Goal: Task Accomplishment & Management: Use online tool/utility

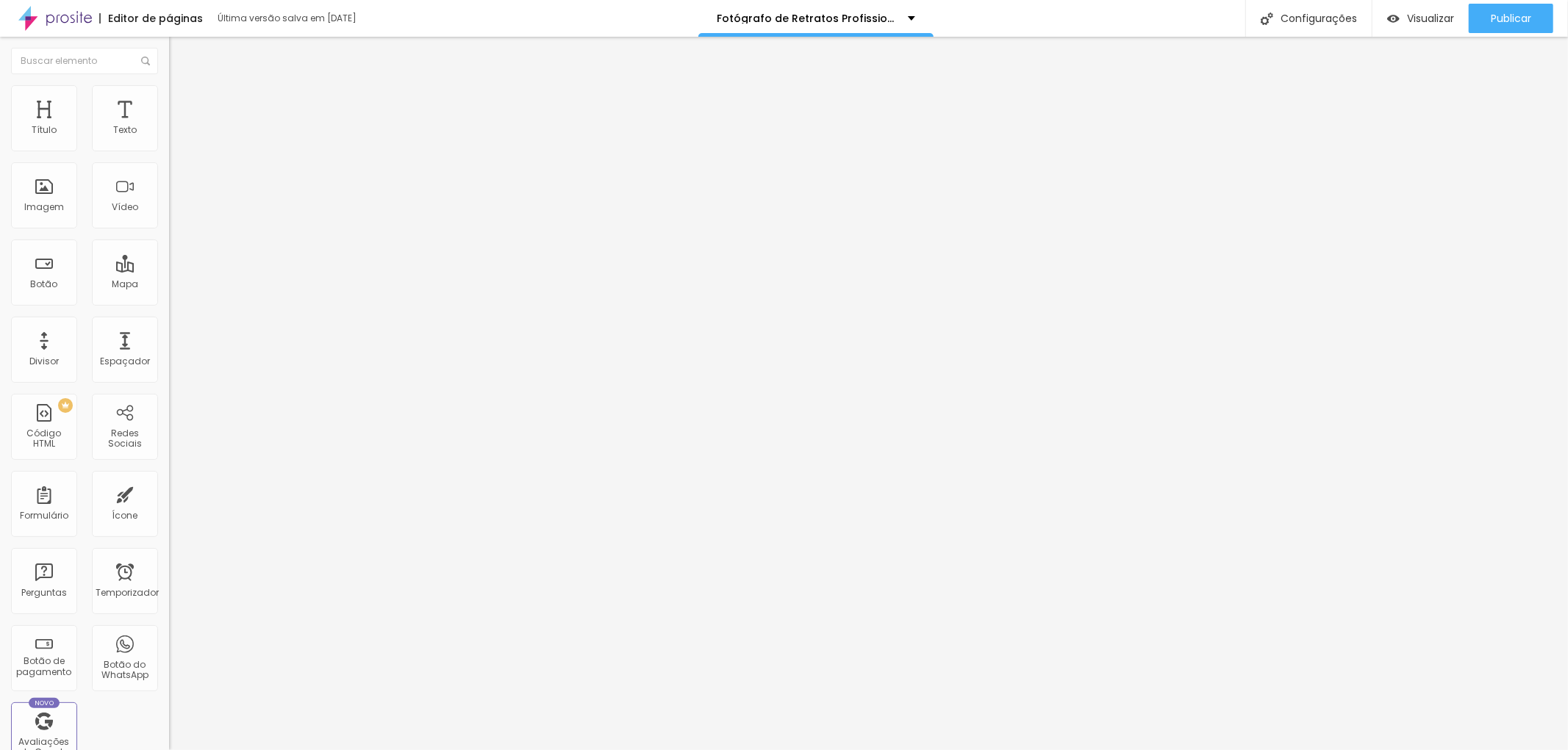
click at [178, 127] on font "Trocar imagem" at bounding box center [214, 120] width 72 height 13
click at [169, 474] on div "Editar nulo Conteúdo Estilo Avançado Trocar imagem Descrição da imagem (Alt) re…" at bounding box center [253, 393] width 169 height 713
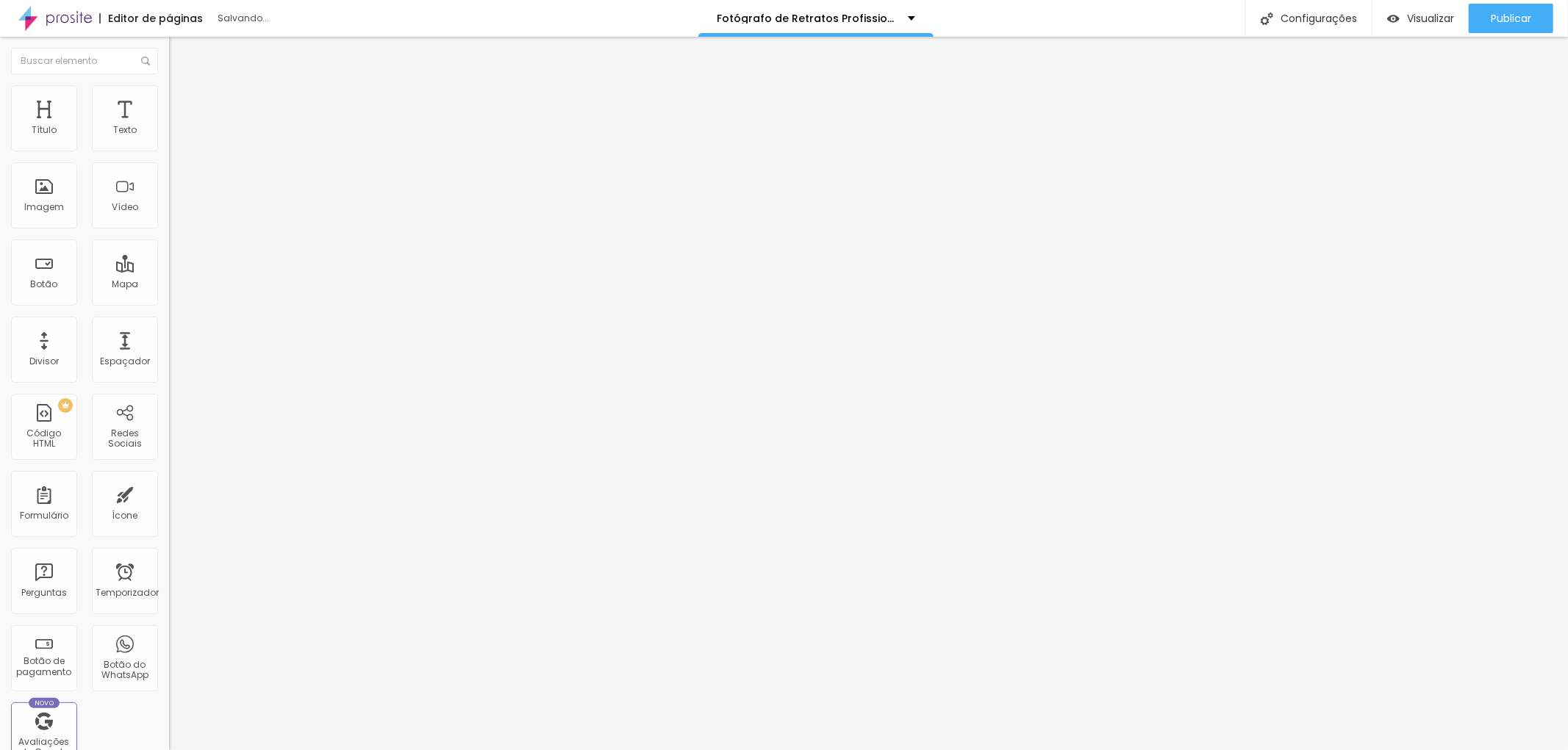
scroll to position [0, 189]
drag, startPoint x: 132, startPoint y: 266, endPoint x: 164, endPoint y: 259, distance: 32.8
click at [169, 259] on div "Trocar imagem Descrição da imagem (Alt) Retrato do Advogado Godofredo em seu Es…" at bounding box center [253, 225] width 169 height 221
click at [169, 149] on input "Retrato do Advogado Godofredo em seu Escritório na Zona de São Paulo" at bounding box center [257, 140] width 177 height 14
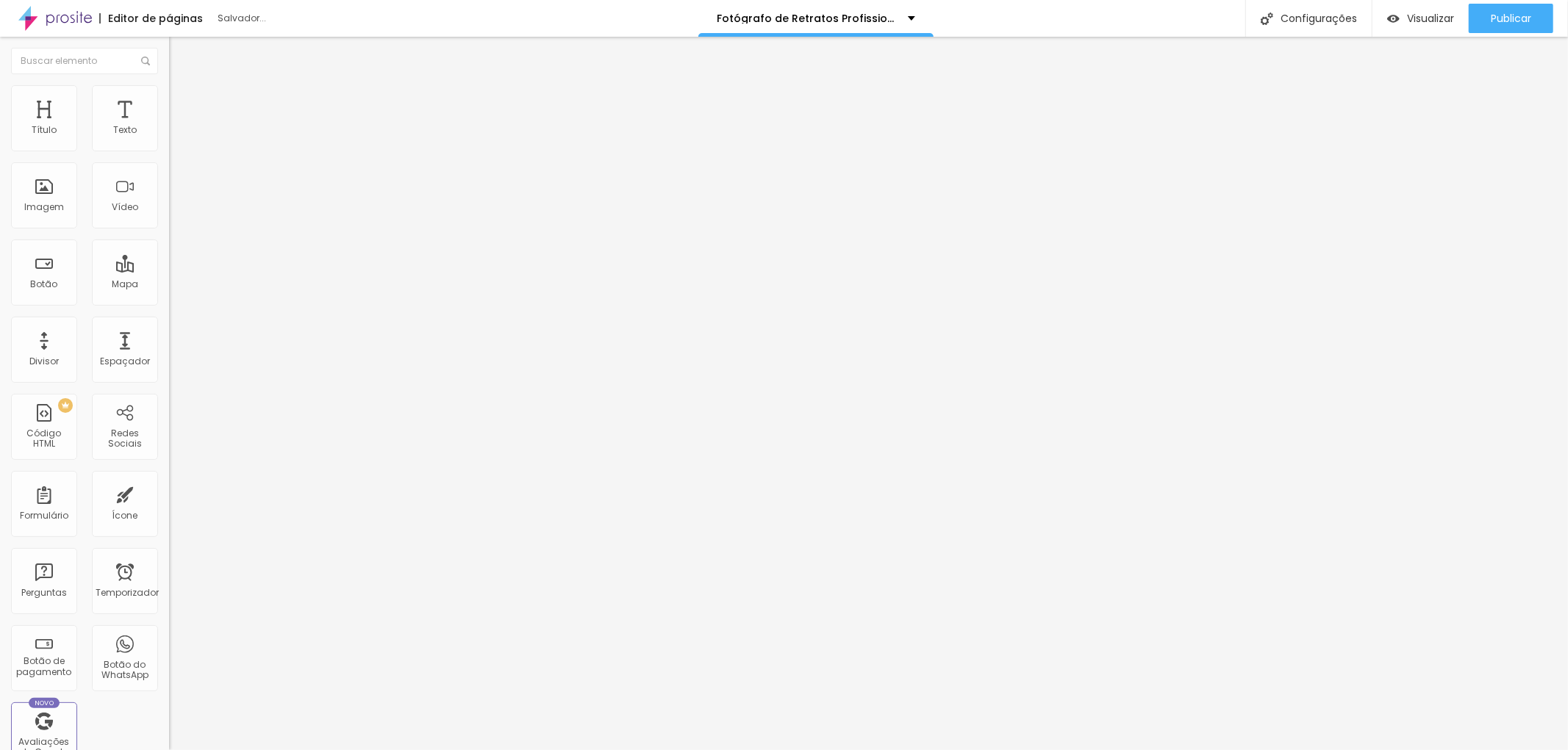
scroll to position [0, 138]
type input "Retrato do Advogado Godofredo em seu Escritório em São Paulo"
drag, startPoint x: 84, startPoint y: 260, endPoint x: 149, endPoint y: 255, distance: 65.2
click at [169, 149] on input "Fotografia Lifestyle da Advogada Cecília Queiroz em seu escritório na Barra Fun…" at bounding box center [257, 140] width 177 height 14
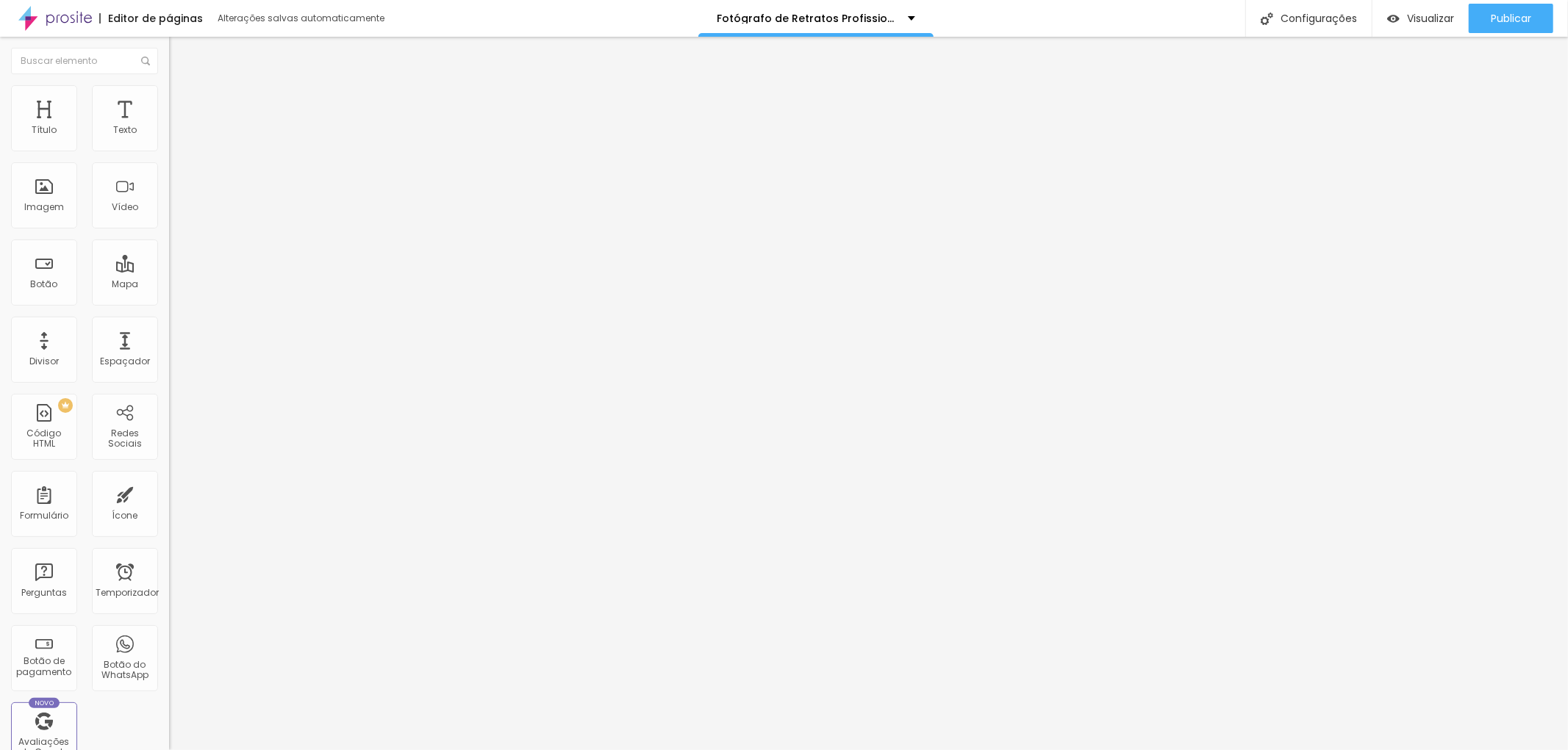
click at [169, 149] on input "Fotografia Lifestyle da Advogada Cecília Queiroz em seu escritório na Barra Fun…" at bounding box center [257, 140] width 177 height 14
type input "Fotografia Lifestyle da Advogada Cecília Queiroz em seu escritório em SP"
click at [169, 550] on div "Editar nulo Conteúdo Estilo Avançado Trocar imagem Descrição da imagem (Alt) Fo…" at bounding box center [253, 393] width 169 height 713
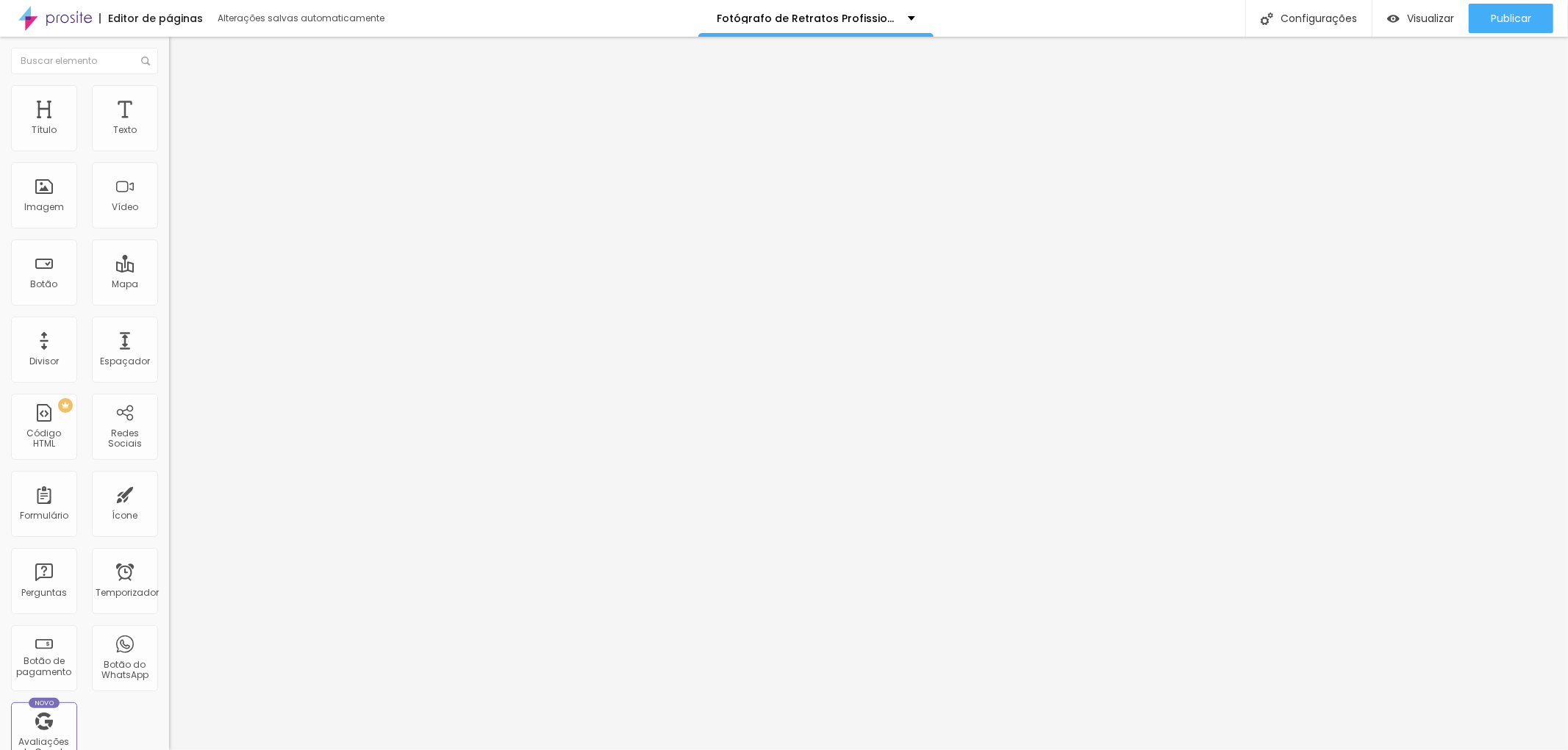
click at [169, 149] on input "Ensaio fotográfico lifestyle em empresa do Mercado Financeiro na avenida Faria …" at bounding box center [257, 140] width 177 height 14
type input "Ensaio fotográfico lifestyle em empresa do Mercado Financeiro em SP"
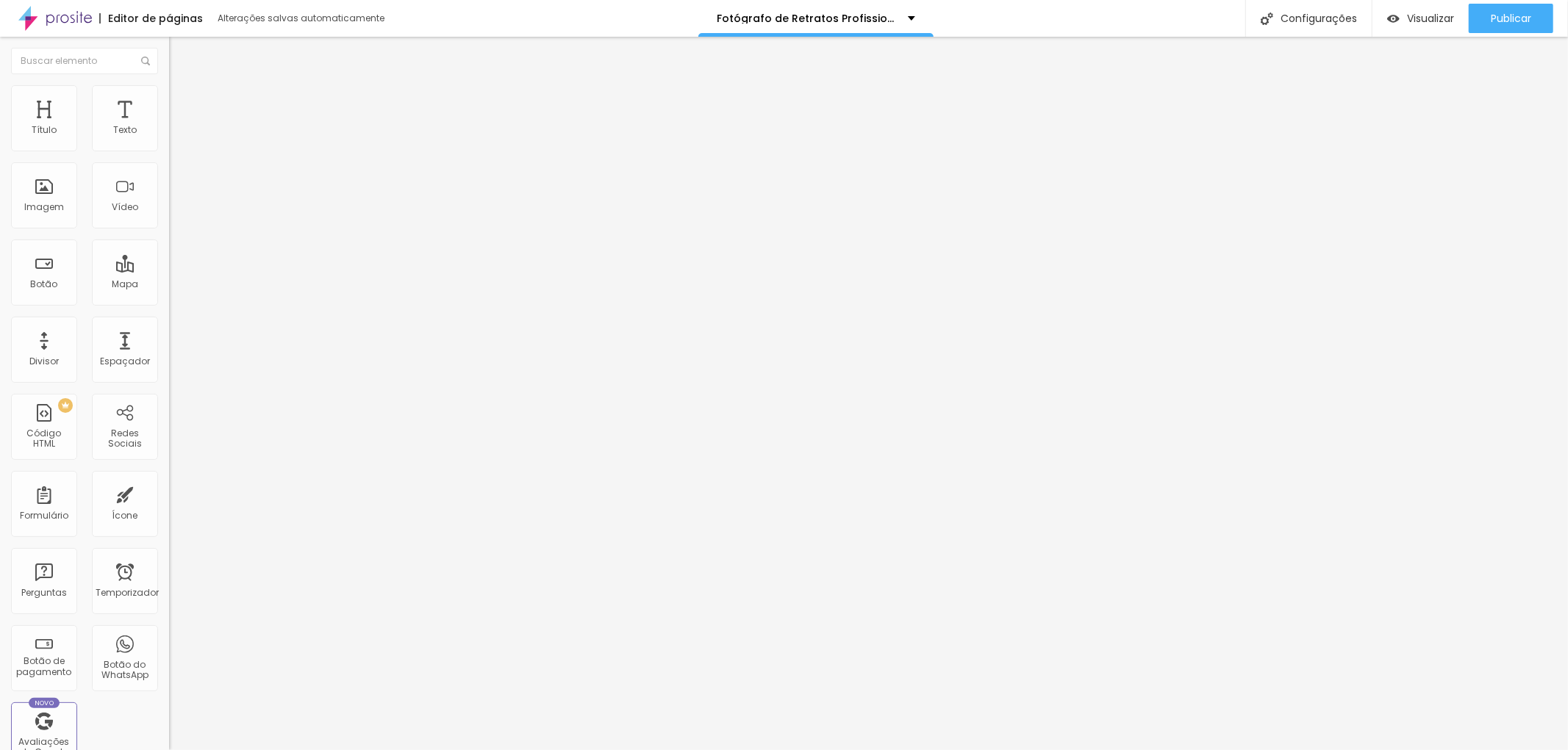
click at [169, 659] on div "Editar nulo Conteúdo Estilo Avançado Trocar imagem Descrição da imagem (Alt) En…" at bounding box center [253, 393] width 169 height 713
drag, startPoint x: 133, startPoint y: 261, endPoint x: 161, endPoint y: 261, distance: 28.0
click at [169, 261] on div "Trocar imagem Descrição da imagem (Alt) Ensaio lifestyle de Executivo na Avenid…" at bounding box center [253, 225] width 169 height 221
click at [169, 149] on input "Ensaio lifestyle de Executivo na Avenida Faria Lima" at bounding box center [257, 140] width 177 height 14
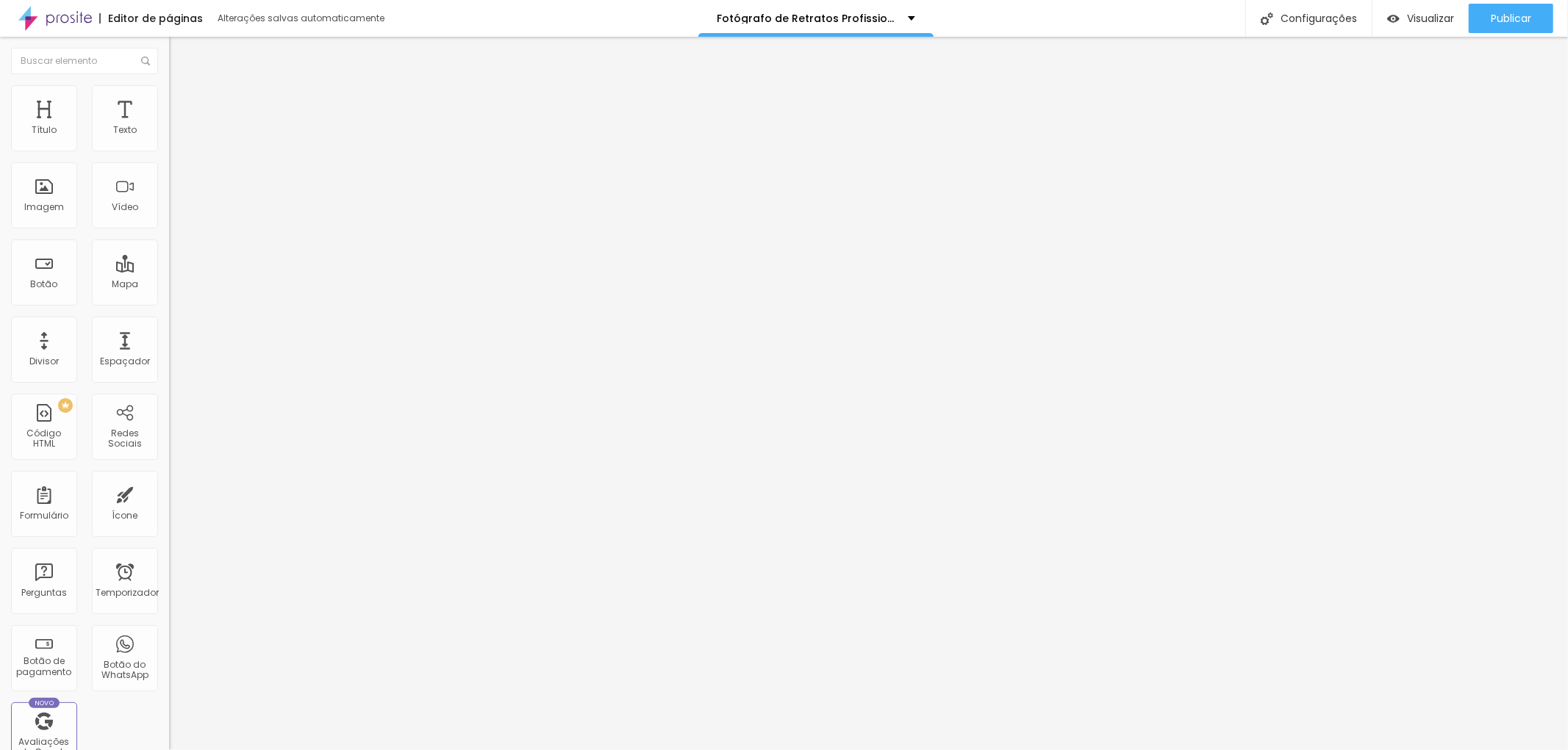
scroll to position [0, 23]
type input "Ensaio lifestyle de Executivo em SP"
drag, startPoint x: 131, startPoint y: 523, endPoint x: 153, endPoint y: 507, distance: 27.2
click at [169, 507] on div "Editar nulo Conteúdo Estilo Avançado Trocar imagem Descrição da imagem (Alt) En…" at bounding box center [253, 393] width 169 height 713
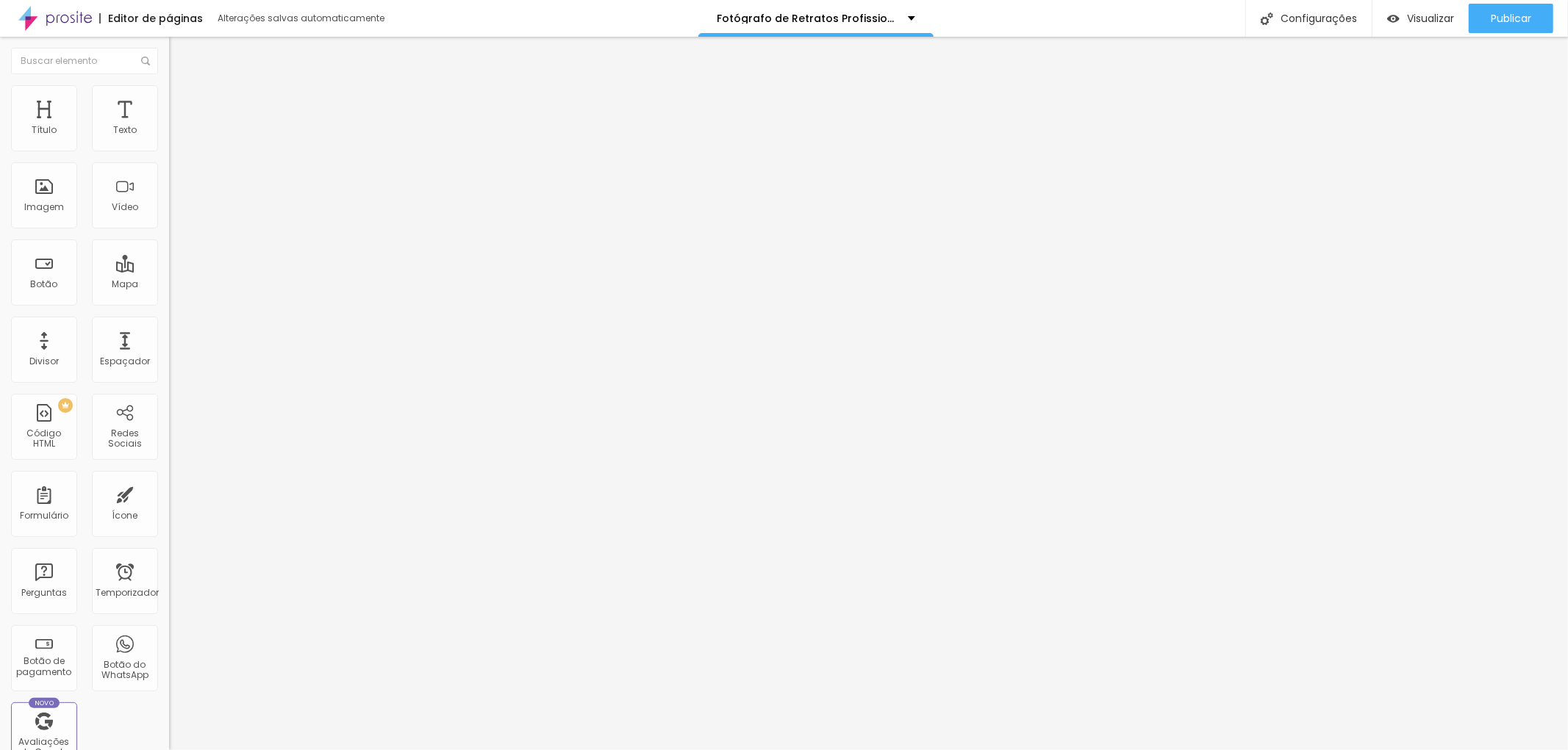
drag, startPoint x: 144, startPoint y: 261, endPoint x: 162, endPoint y: 259, distance: 18.1
click at [169, 259] on div "Trocar imagem Descrição da imagem (Alt) Ensaios de Perfil Profissional com a De…" at bounding box center [253, 225] width 169 height 221
drag, startPoint x: 133, startPoint y: 256, endPoint x: 160, endPoint y: 255, distance: 27.0
click at [169, 255] on div "Trocar imagem Descrição da imagem (Alt) Retrato de Perfil Profissional com a De…" at bounding box center [253, 225] width 169 height 221
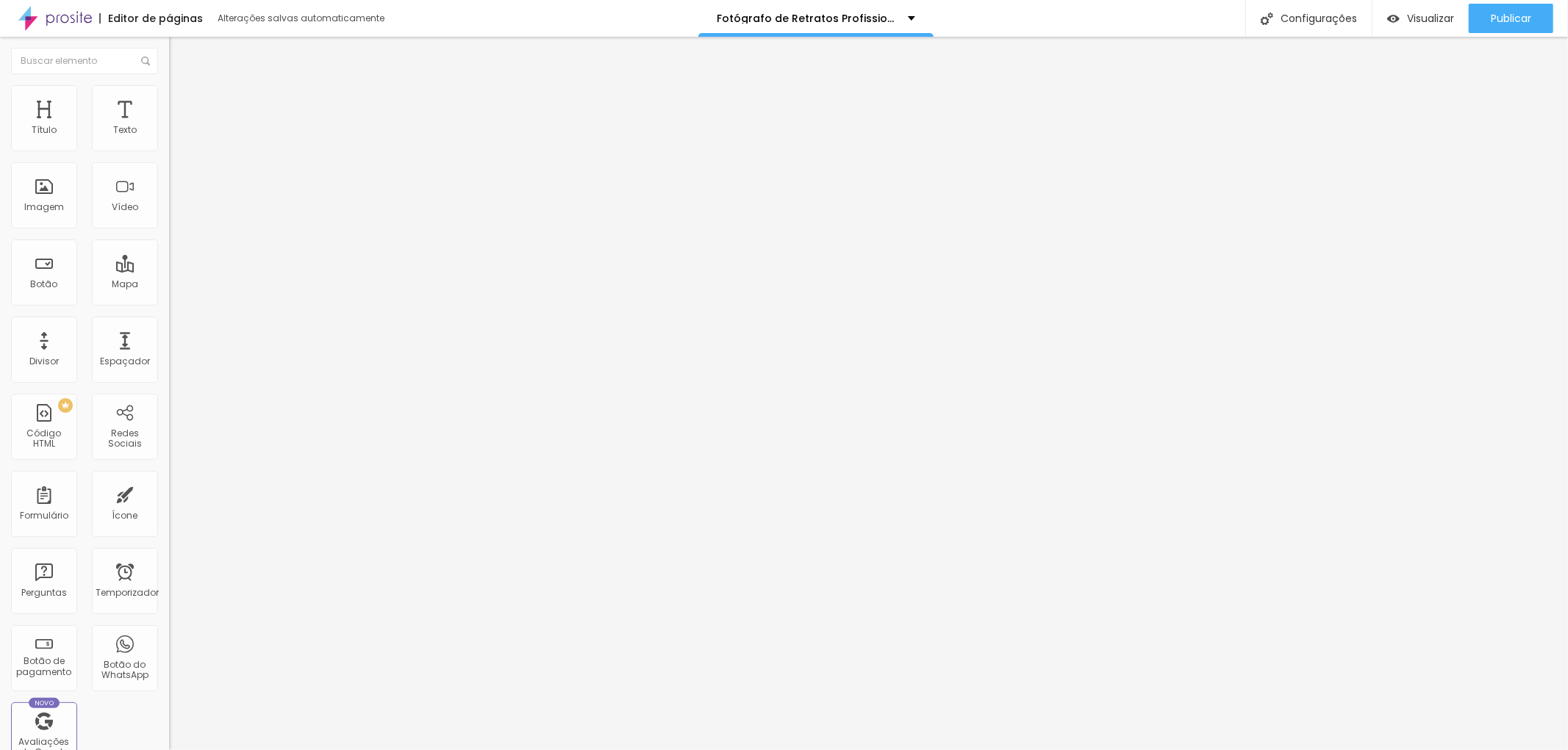
scroll to position [0, 0]
click at [183, 100] on font "Estilo" at bounding box center [194, 95] width 23 height 13
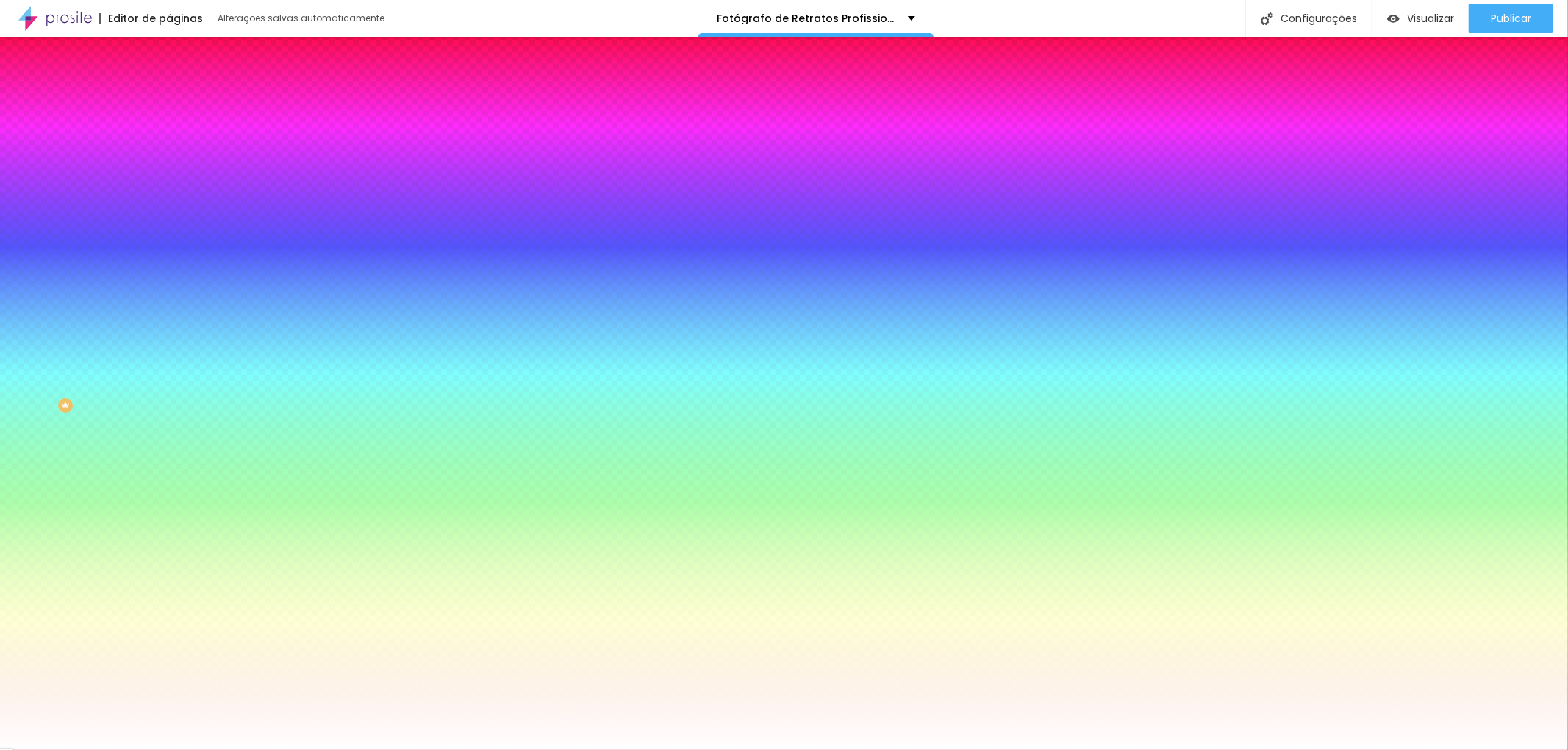
click at [178, 135] on font "Trocar imagem" at bounding box center [214, 129] width 72 height 13
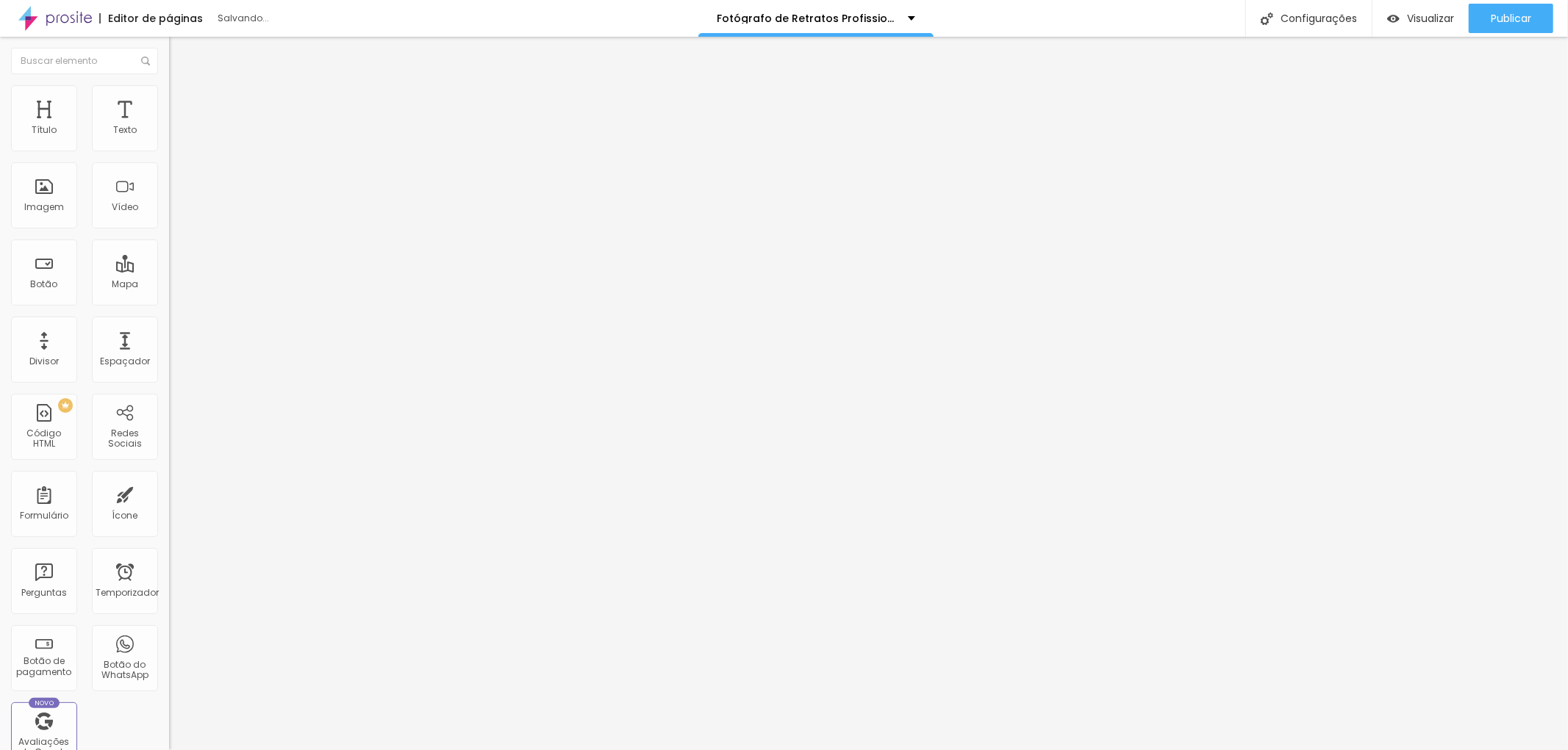
scroll to position [0, 158]
drag, startPoint x: 138, startPoint y: 259, endPoint x: 160, endPoint y: 259, distance: 22.0
click at [169, 259] on div "Trocar imagem Descrição da imagem (Alt) Retrato Corporativo de Profissionais de…" at bounding box center [253, 225] width 169 height 221
click at [169, 149] on input "Retrato Corporativo de Profissionais de SP fotografados por Jotta" at bounding box center [257, 140] width 177 height 14
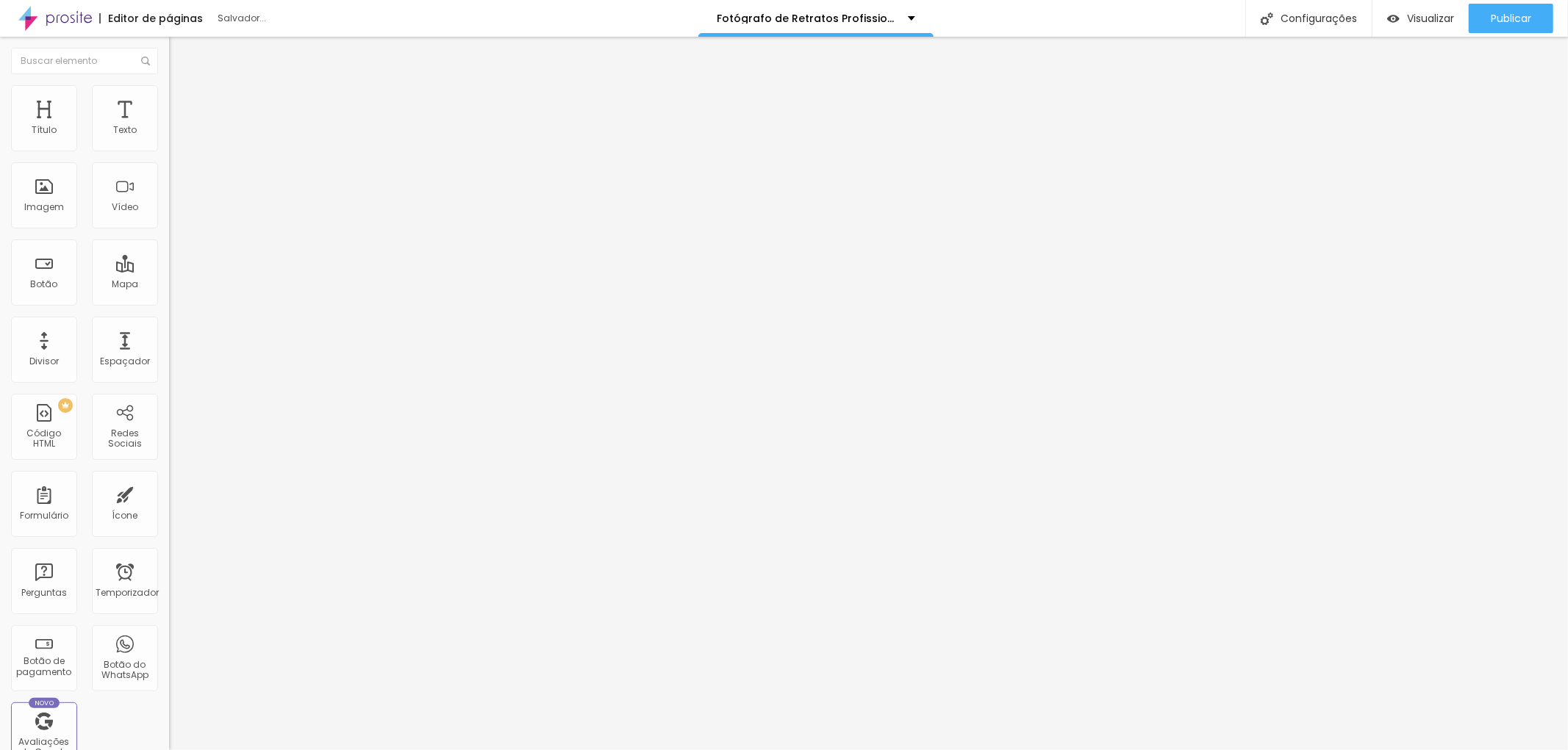
scroll to position [0, 0]
drag, startPoint x: 151, startPoint y: 261, endPoint x: 0, endPoint y: 268, distance: 151.2
click at [169, 268] on div "Trocar imagem Descrição da imagem (Alt) Retrato Corporativo de Profissionais de…" at bounding box center [253, 225] width 169 height 221
type input "Retrato Corporativo de Profissionais de SP fotografados em estúdio na av Paulis…"
click at [169, 587] on div "Editar nulo Conteúdo Estilo Avançado Trocar imagem Descrição da imagem (Alt) Re…" at bounding box center [253, 393] width 169 height 713
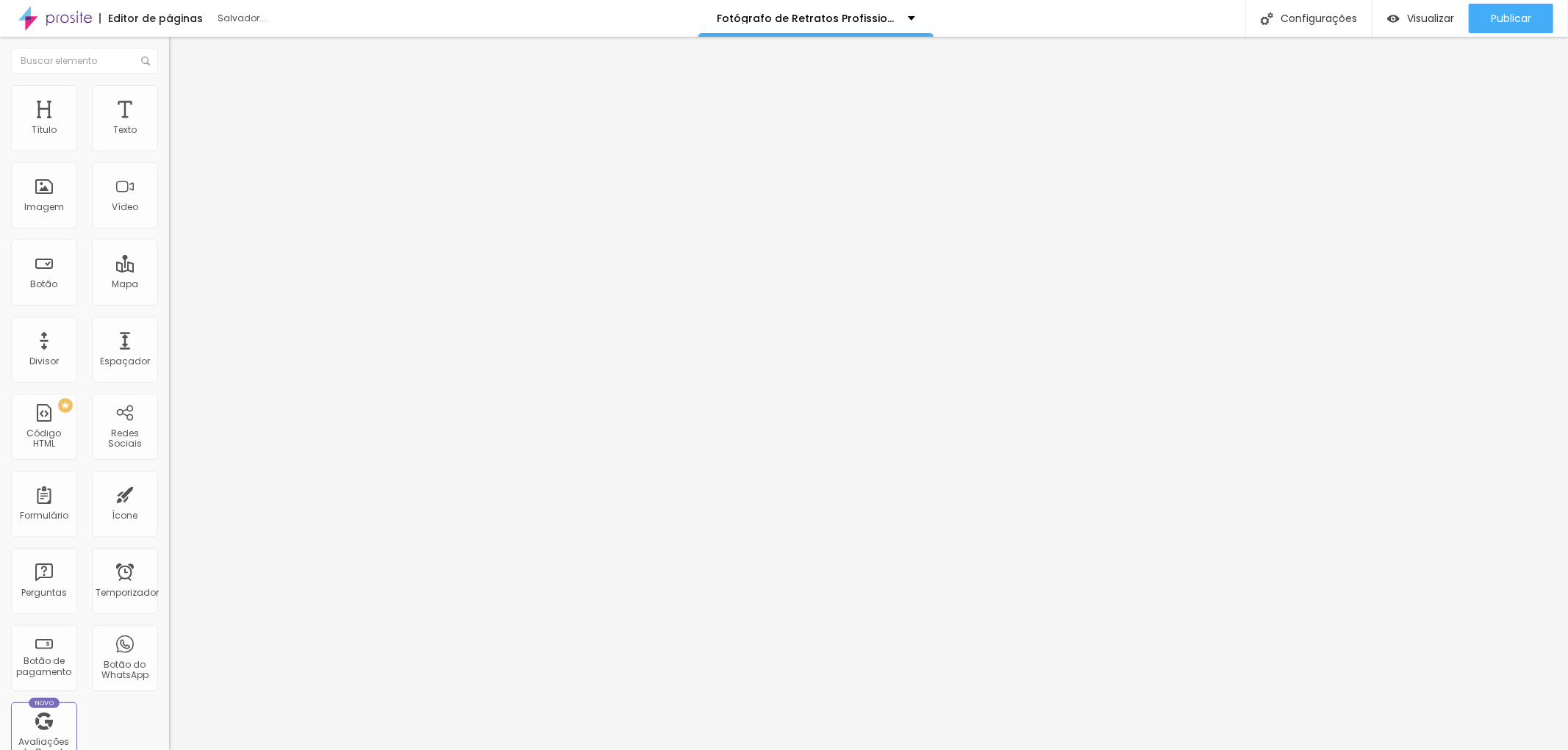
drag, startPoint x: 18, startPoint y: 256, endPoint x: 76, endPoint y: 259, distance: 58.1
click at [169, 149] on input "Portifólio de Profissionais fotografados por estúdio Jotta PhotoPro" at bounding box center [257, 140] width 177 height 14
drag, startPoint x: 131, startPoint y: 262, endPoint x: 160, endPoint y: 259, distance: 29.2
click at [169, 259] on div "Trocar imagem Descrição da imagem (Alt) Portifólio de Profissionais fotografado…" at bounding box center [253, 225] width 169 height 221
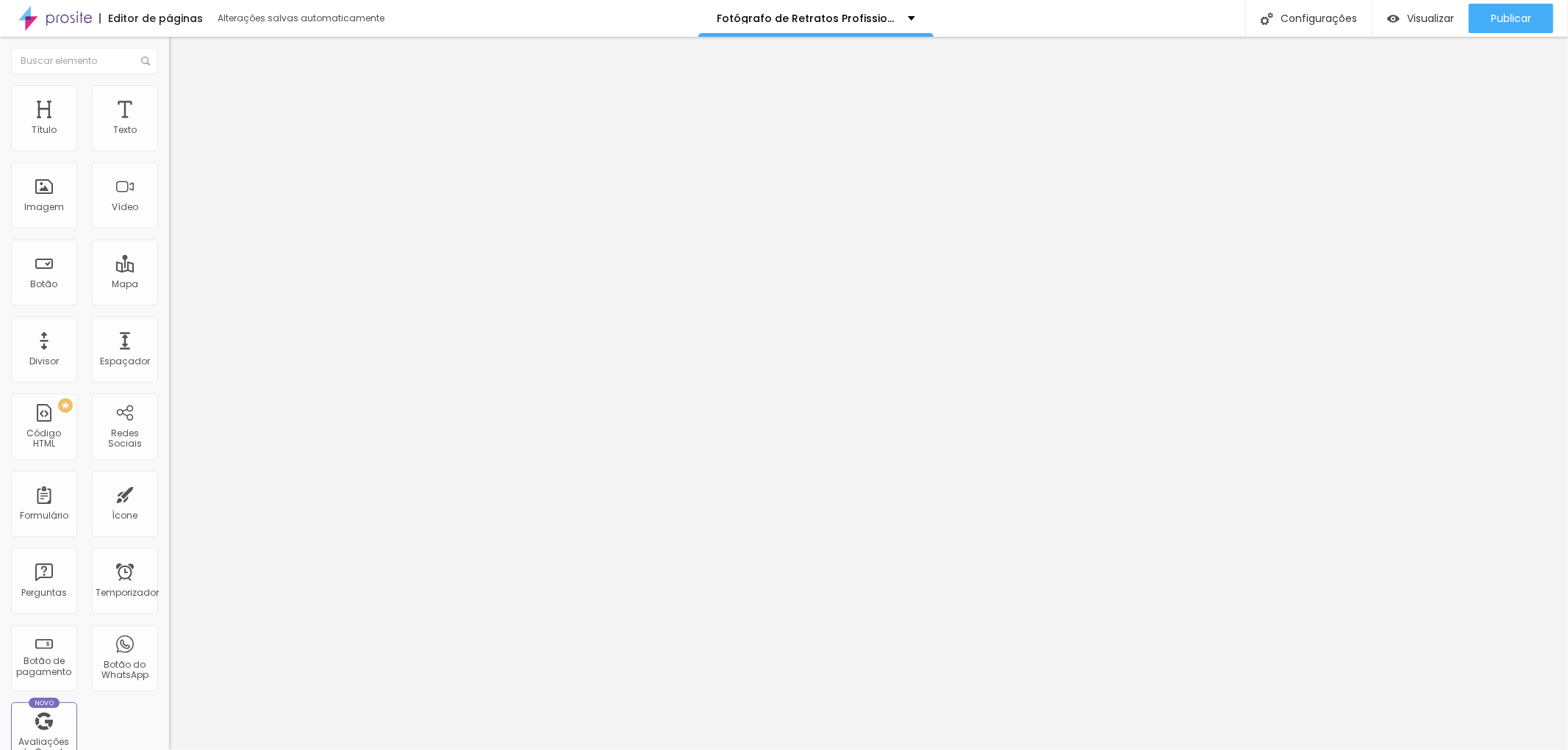
click at [169, 149] on input "Portifólio de Profissionais fotografados por estúdio Jotta PhotoPro" at bounding box center [257, 140] width 177 height 14
type input "Portifólio de Profissionais fotografados por estúdio Jotta PhotoPro na Av Pauli…"
drag, startPoint x: 19, startPoint y: 579, endPoint x: 36, endPoint y: 584, distance: 17.7
click at [169, 581] on div "Editar nulo Conteúdo Estilo Avançado Trocar imagem Descrição da imagem (Alt) Po…" at bounding box center [253, 393] width 169 height 713
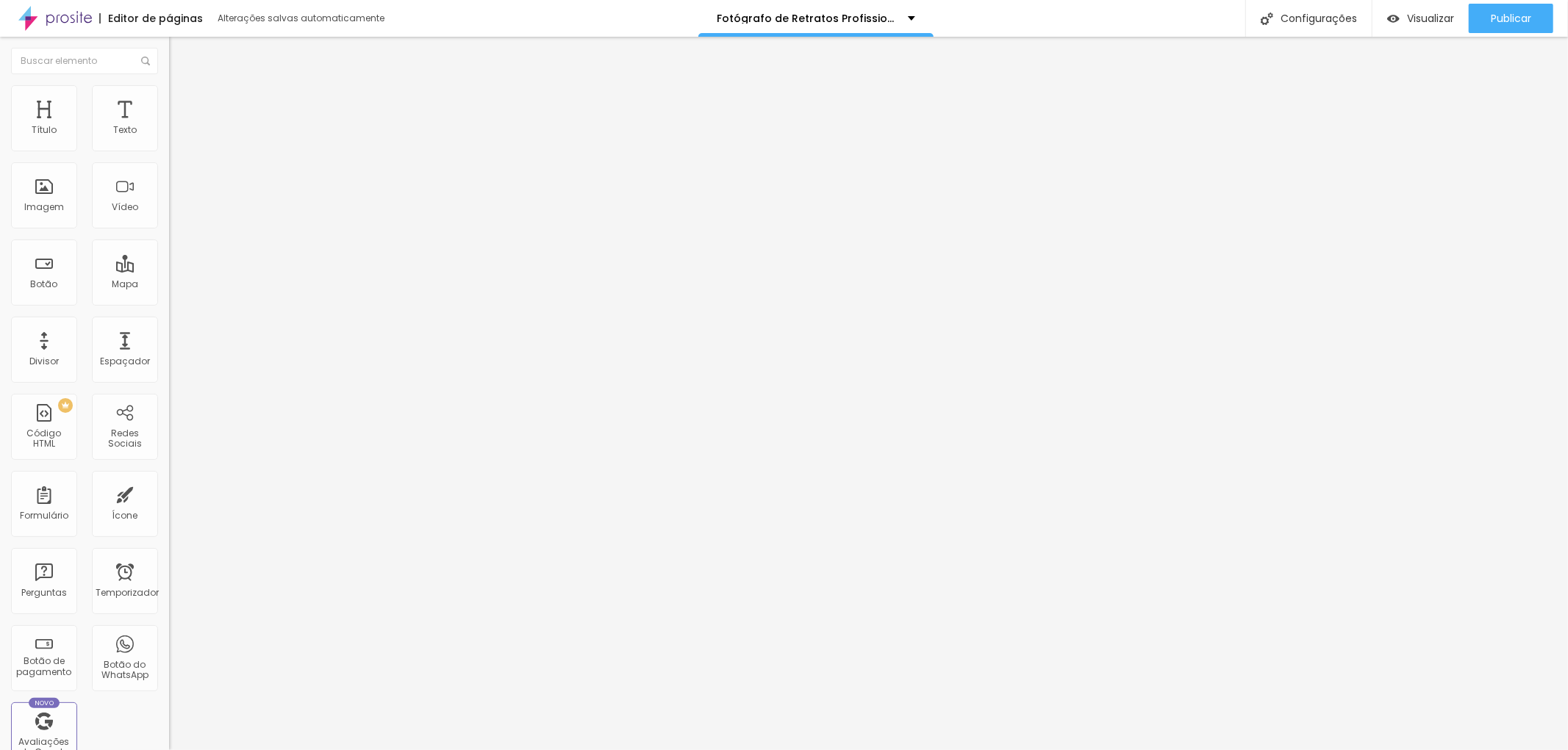
scroll to position [0, 59]
drag, startPoint x: 129, startPoint y: 256, endPoint x: 152, endPoint y: 259, distance: 23.2
click at [169, 149] on input "Retratos Profissionais de Advogados em SP" at bounding box center [257, 140] width 177 height 14
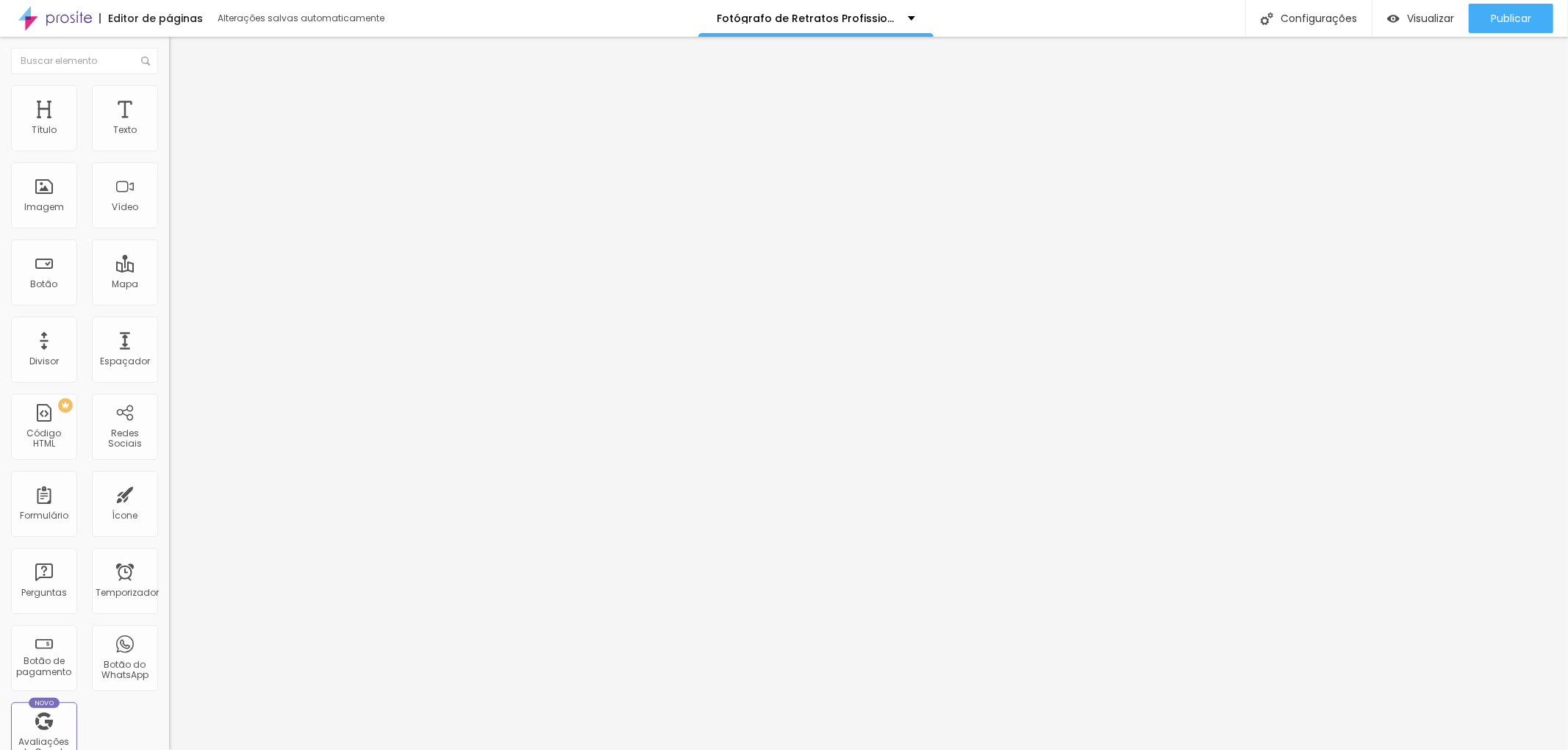
type input "Retratos Profissionais de Advogados fotografafos em estúdio na Av Paulista"
click at [169, 535] on div "Editar nulo Conteúdo Estilo Avançado Trocar imagem Descrição da imagem (Alt) Re…" at bounding box center [253, 393] width 169 height 713
click at [1317, 16] on font "Configurações" at bounding box center [1319, 17] width 76 height 14
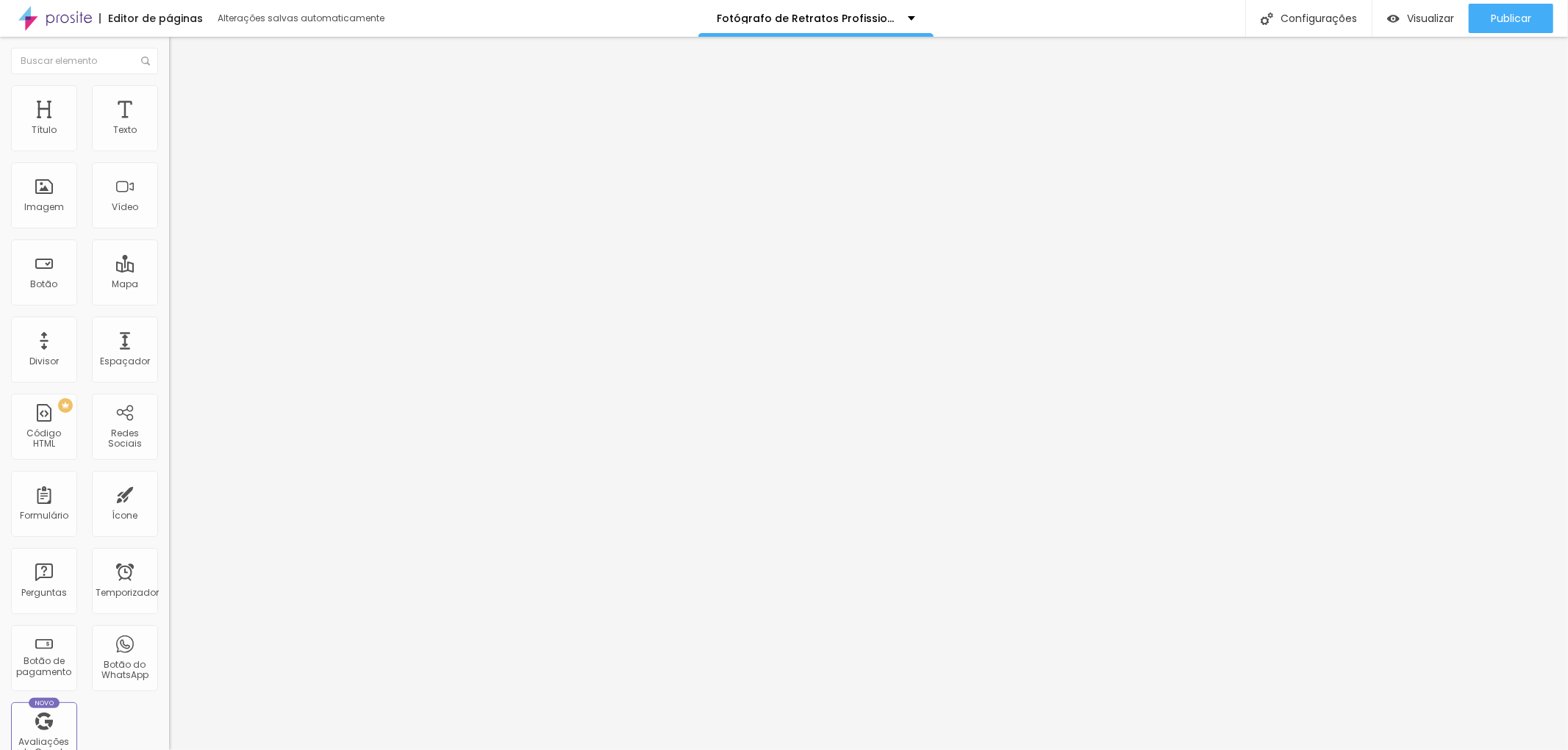
drag, startPoint x: 1002, startPoint y: 399, endPoint x: 1042, endPoint y: 395, distance: 40.2
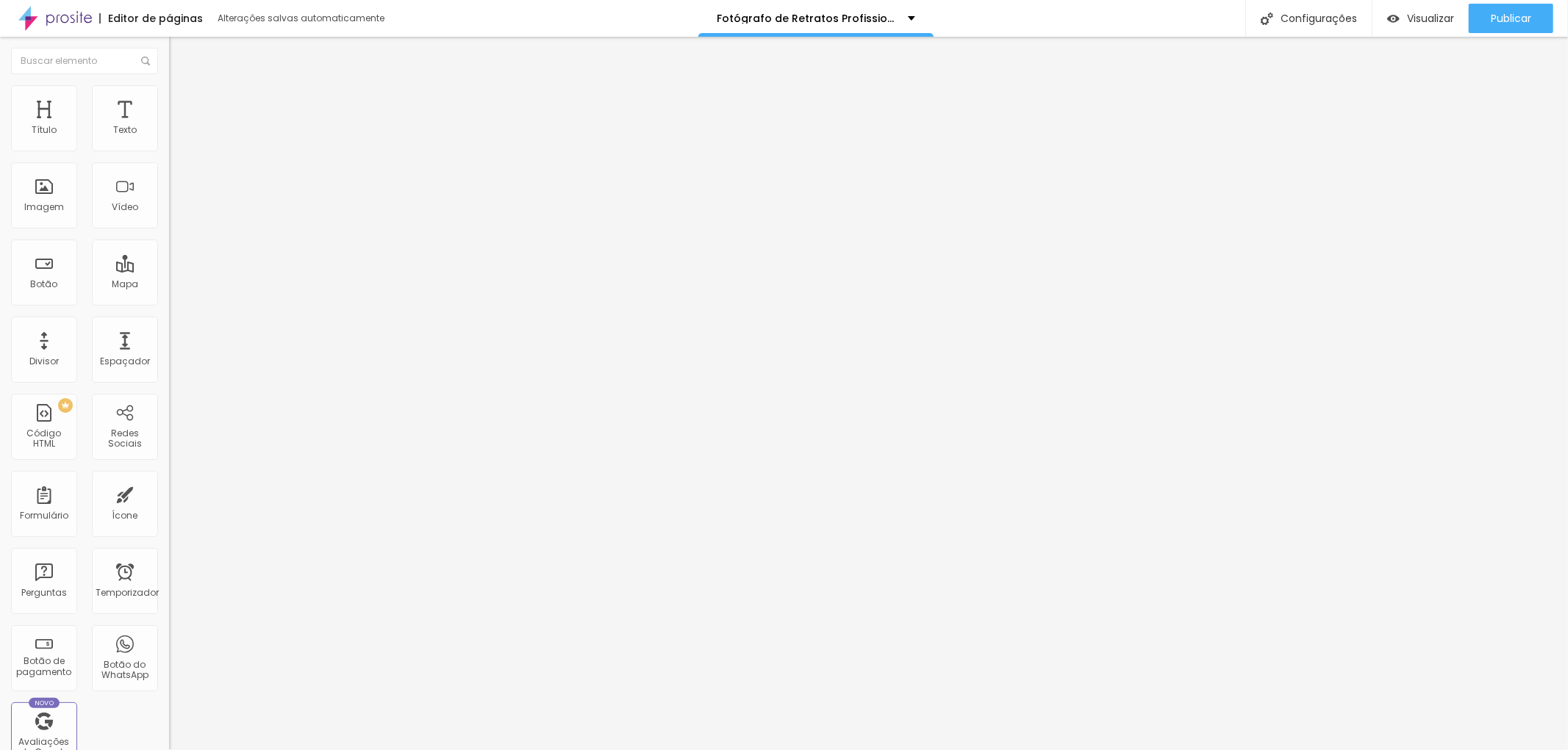
type input "Fotógrafo Corporativo na Avenida Paulista | Retratos Profissionais em São Paulo"
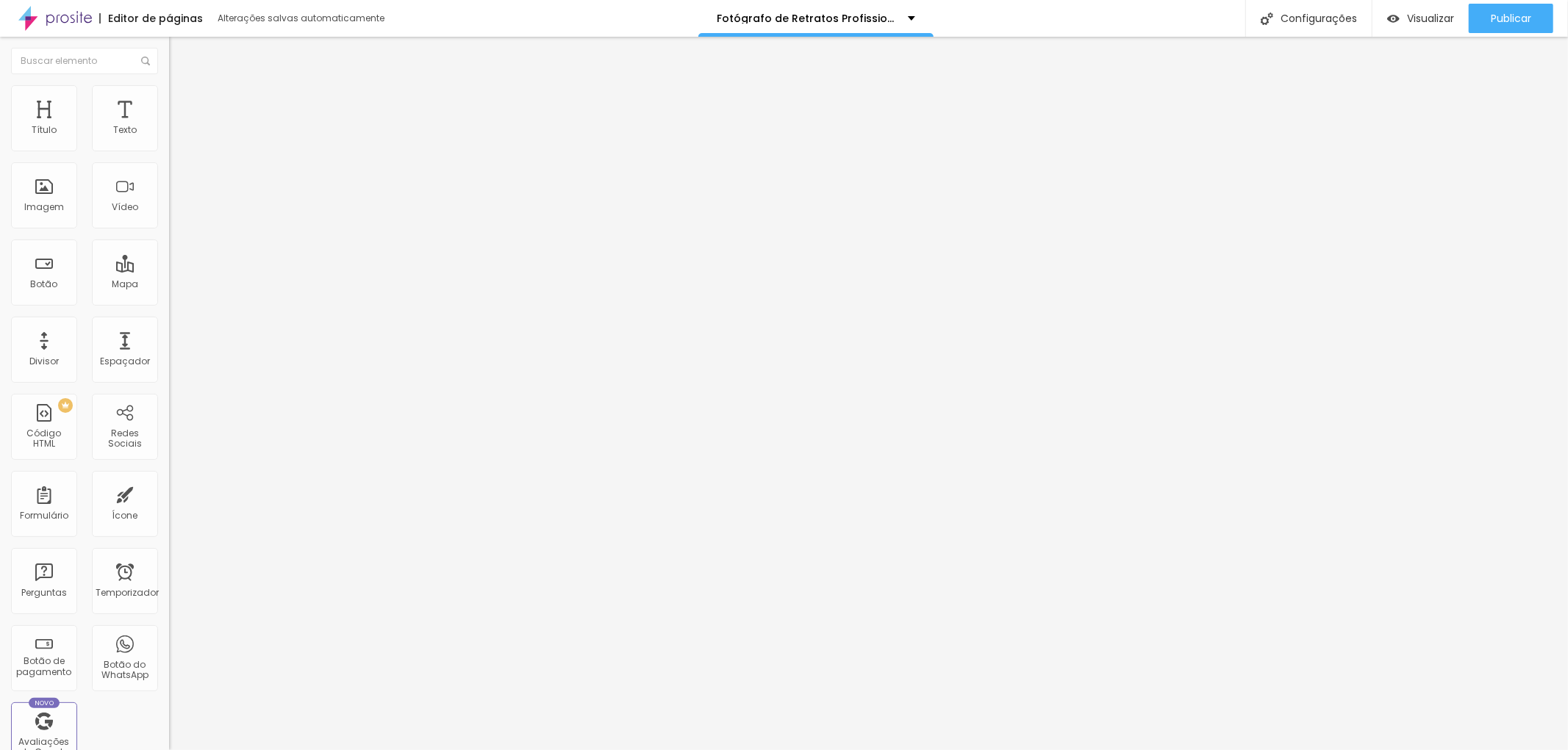
type textarea "Retratos profissionais e fotografia corporativa na região da Avenida Paulista ,…"
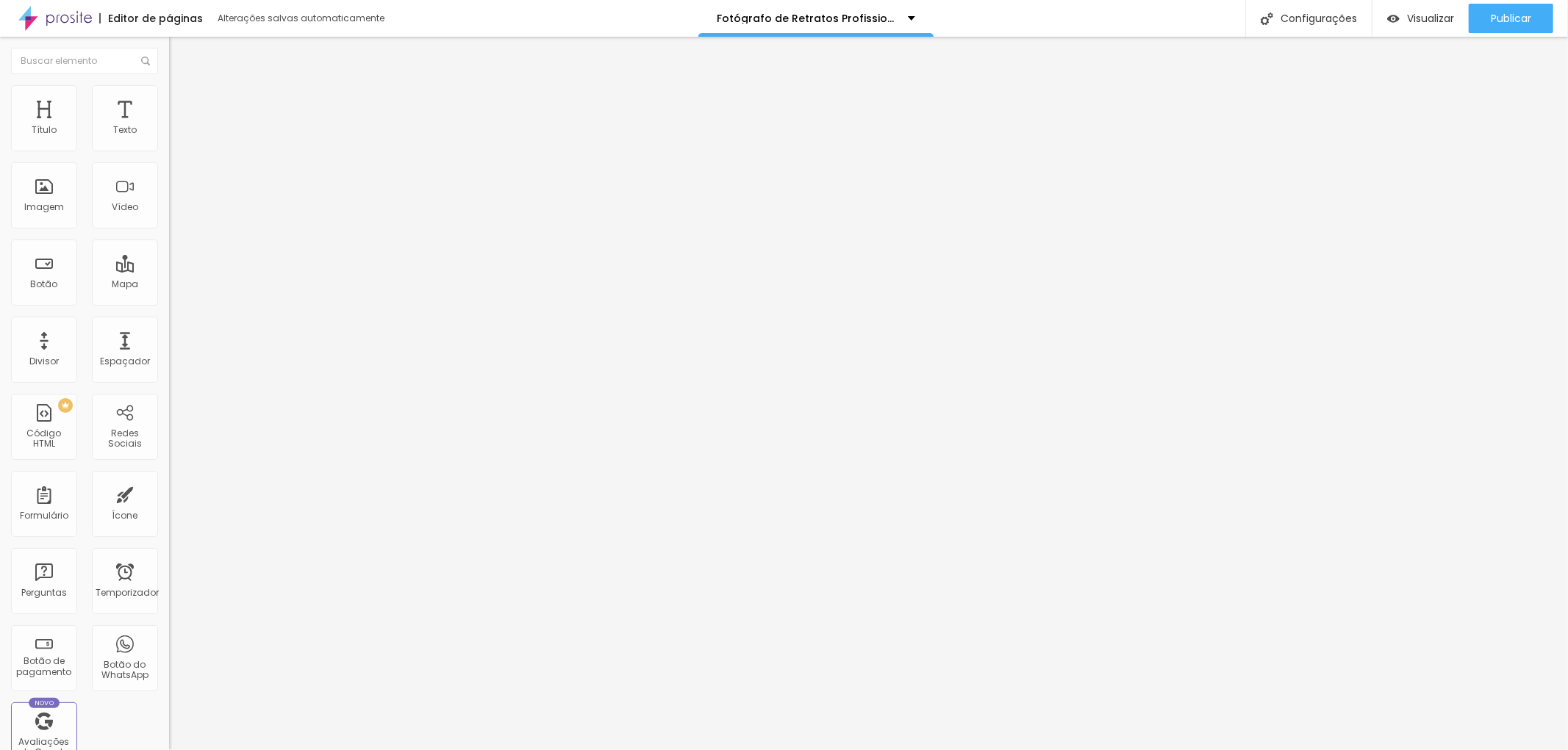
drag, startPoint x: 701, startPoint y: 606, endPoint x: 720, endPoint y: 603, distance: 19.2
drag, startPoint x: 716, startPoint y: 590, endPoint x: 744, endPoint y: 589, distance: 28.0
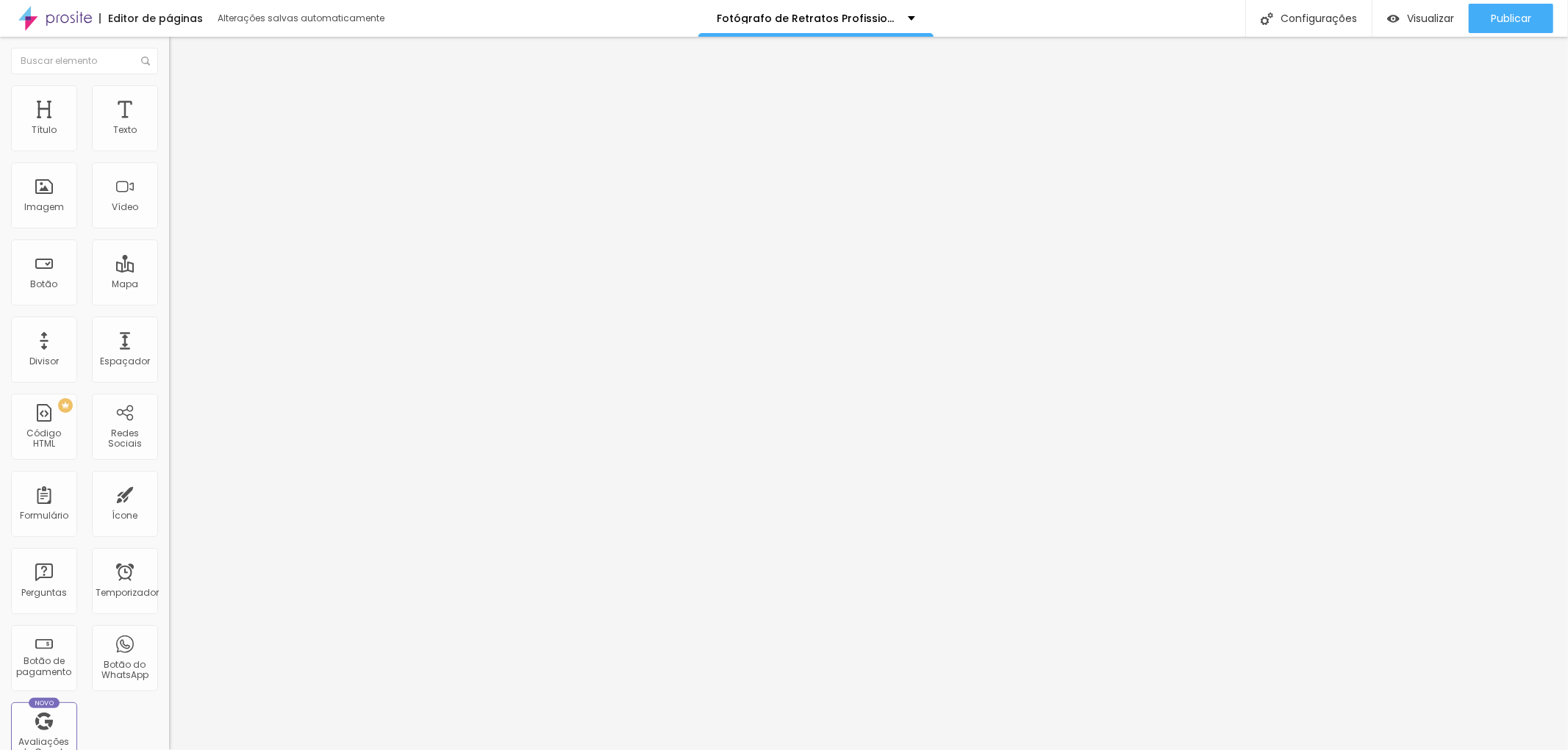
scroll to position [0, 0]
type textarea "fotógrafo corporativo, fotógrafo para empresa, fotografia empresarial na Paulis…"
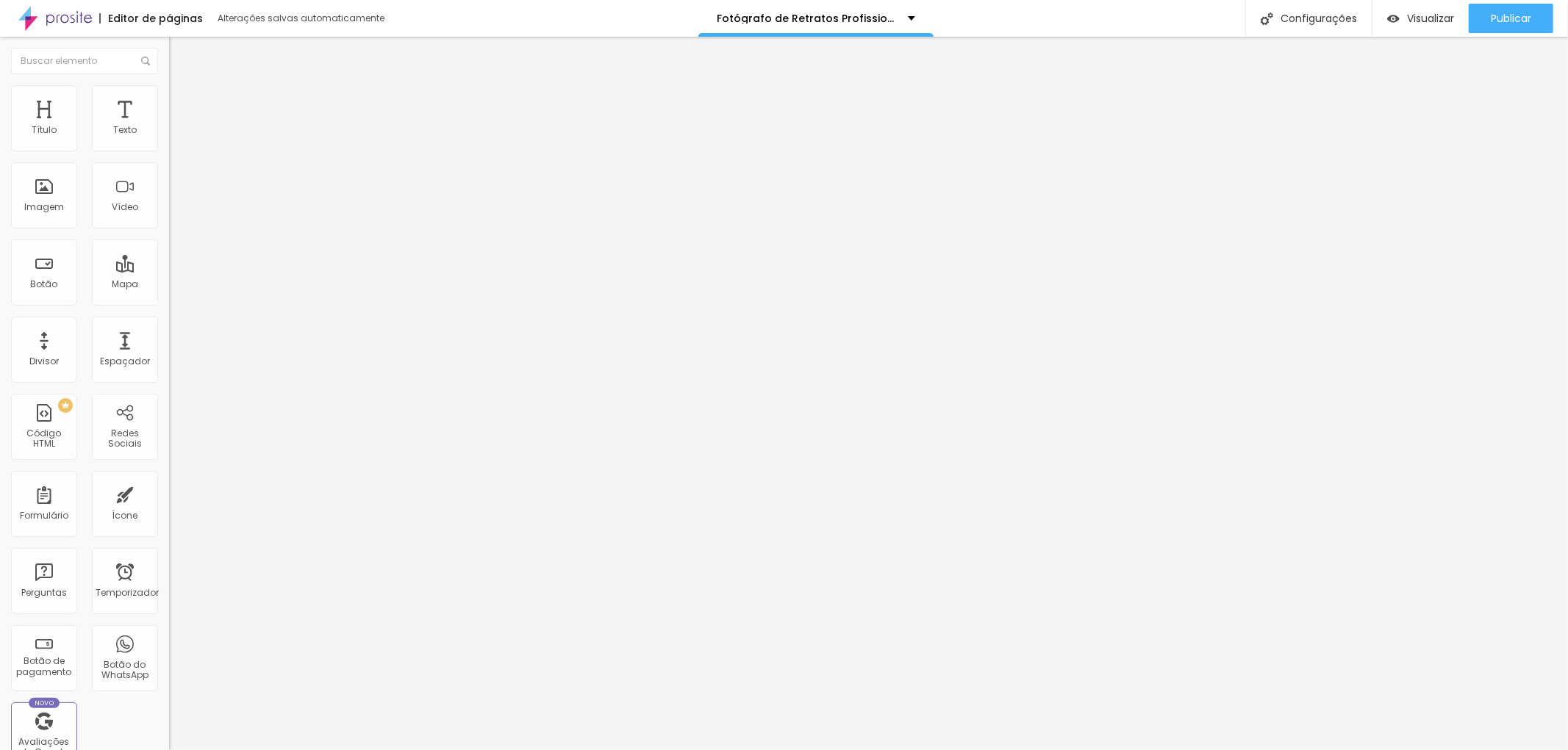
scroll to position [25, 0]
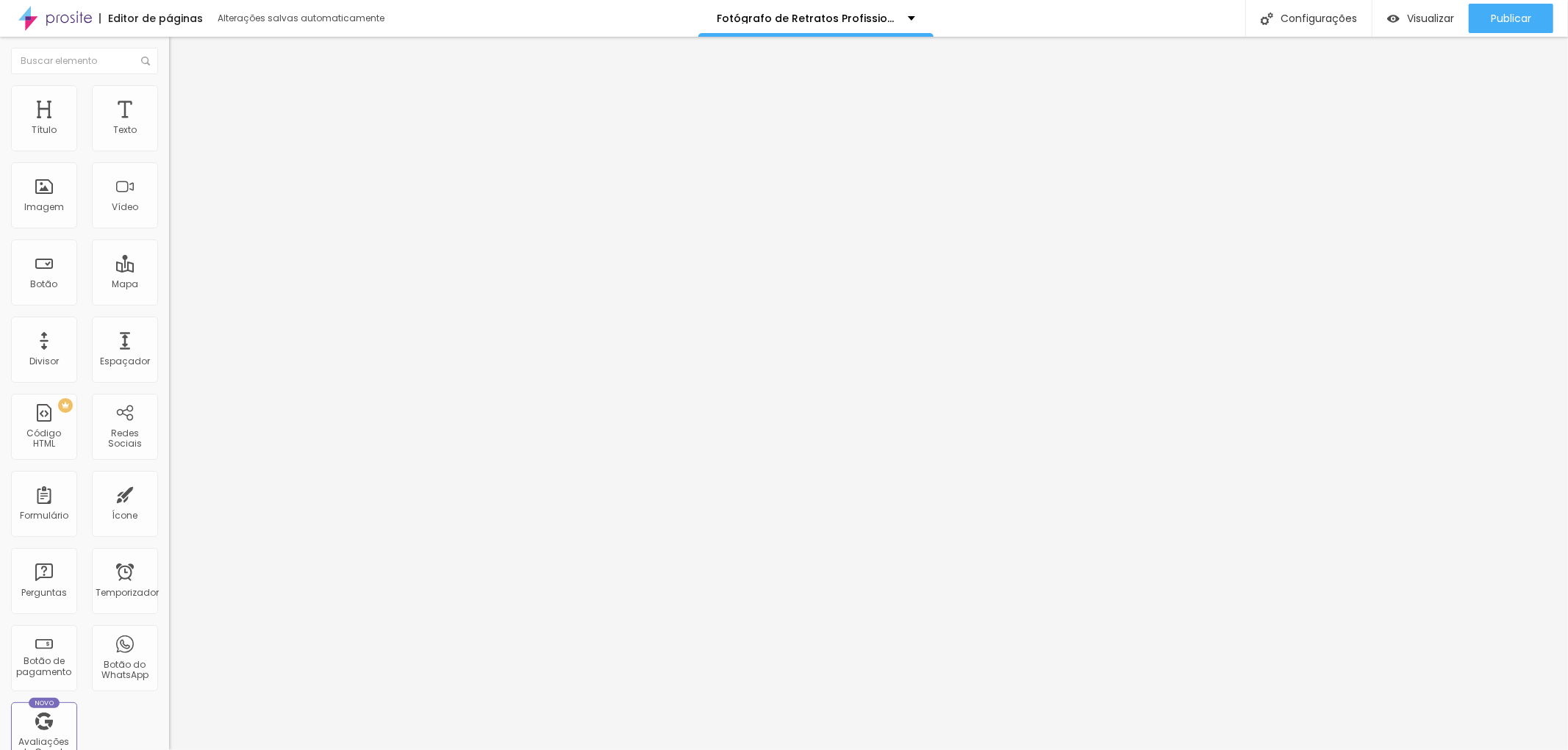
click at [178, 127] on font "Adicionar imagem" at bounding box center [220, 120] width 86 height 13
click at [169, 92] on img at bounding box center [176, 92] width 14 height 14
type input "95"
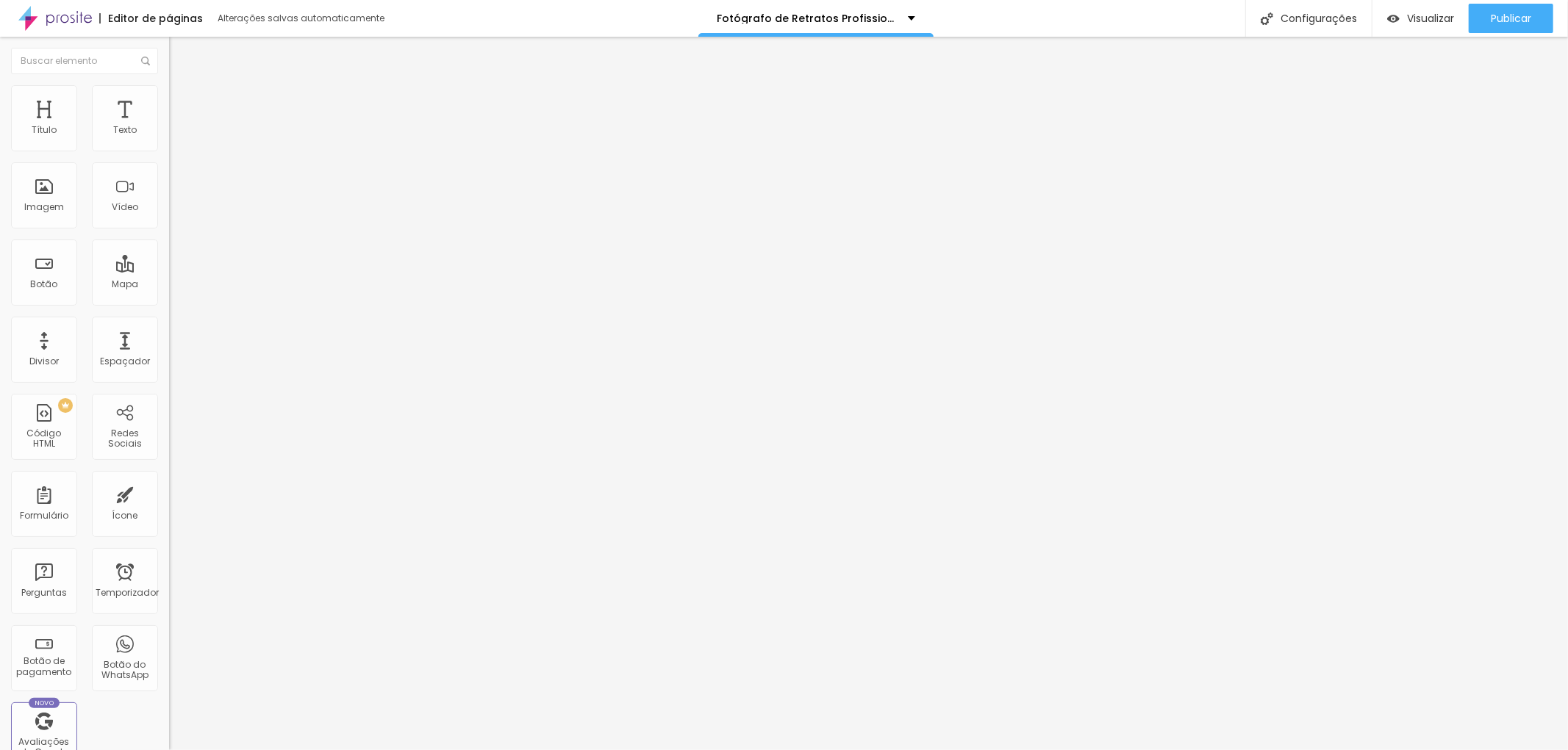
type input "95"
type input "90"
type input "85"
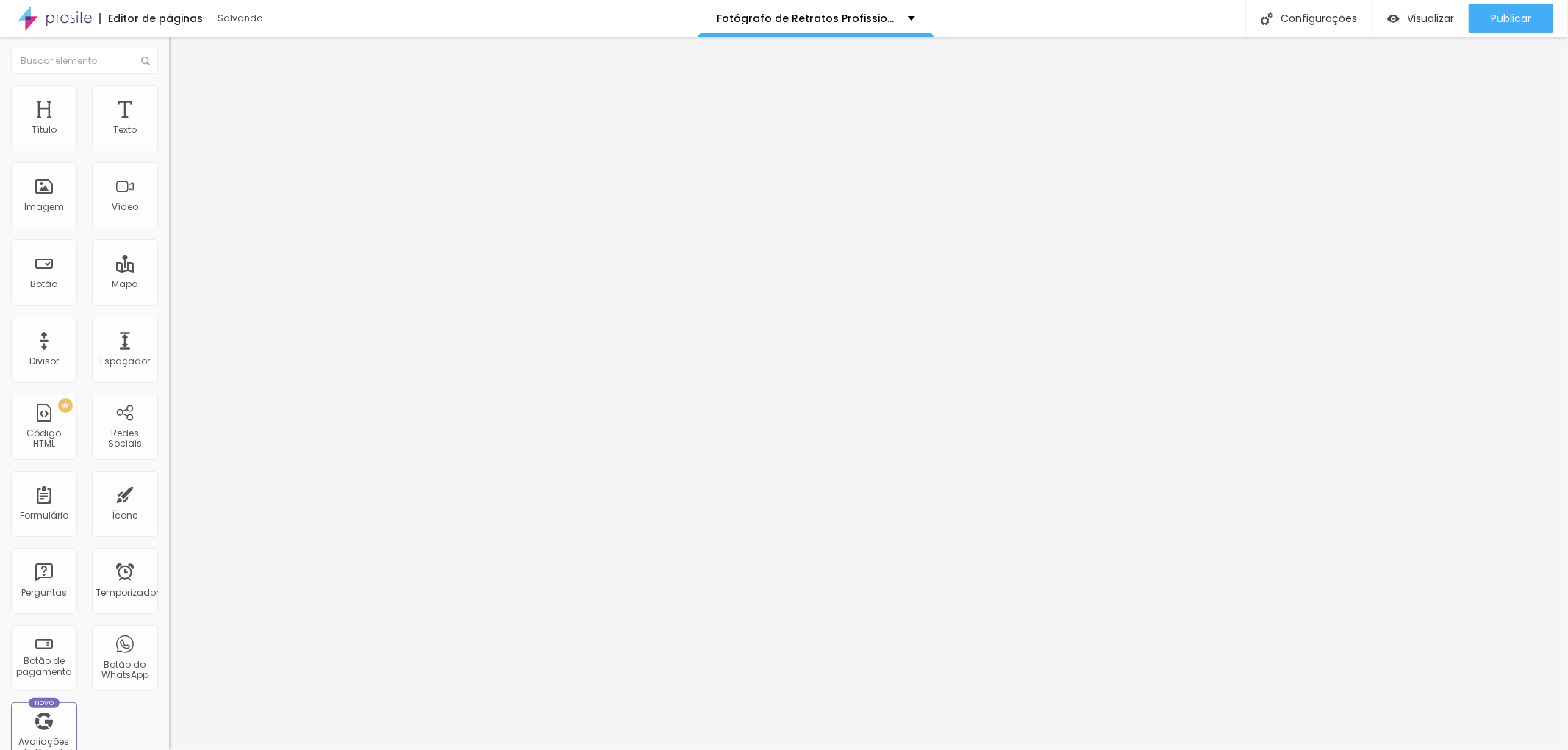
type input "80"
type input "75"
type input "70"
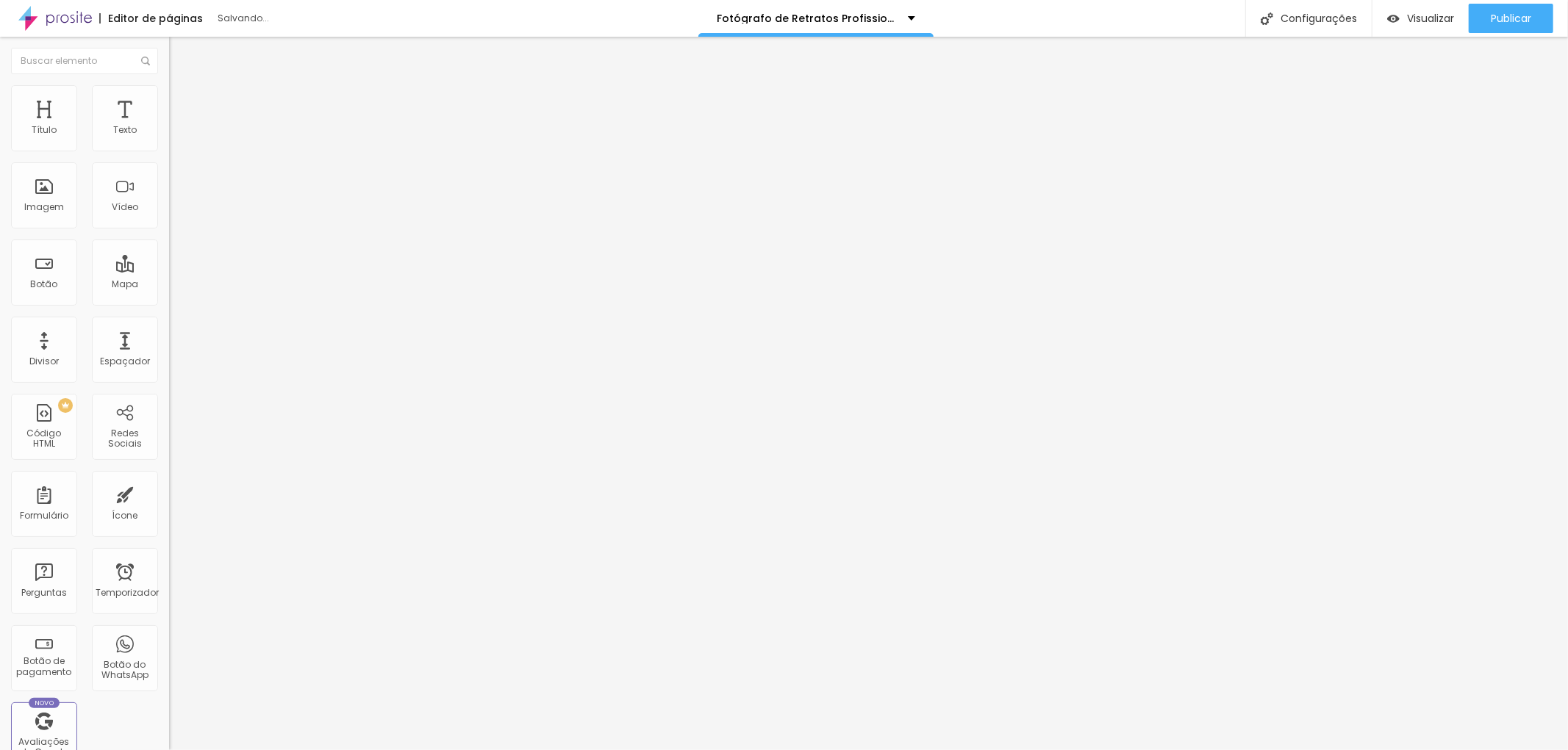
type input "70"
type input "65"
type input "60"
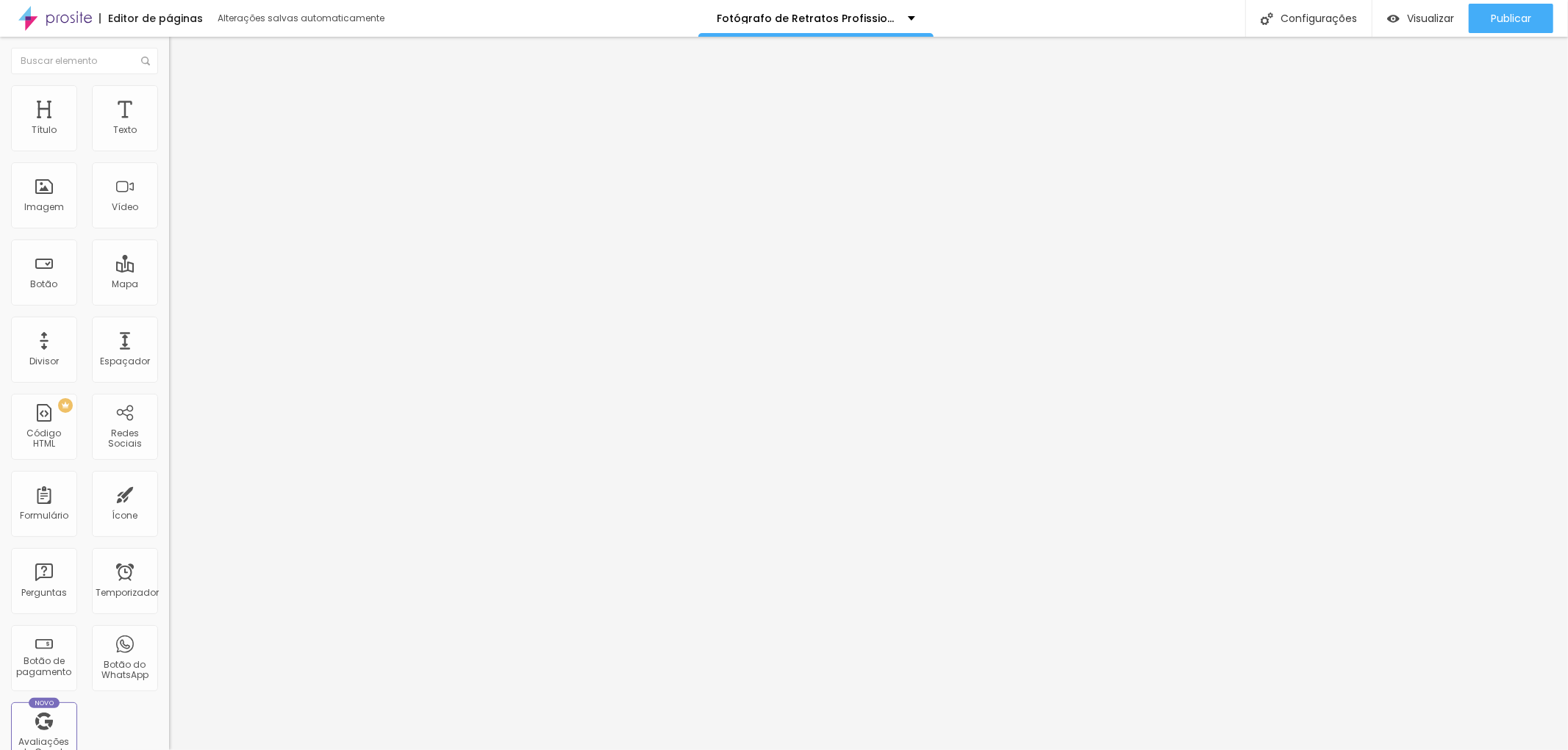
type input "55"
type input "50"
drag, startPoint x: 155, startPoint y: 155, endPoint x: 78, endPoint y: 150, distance: 77.2
type input "50"
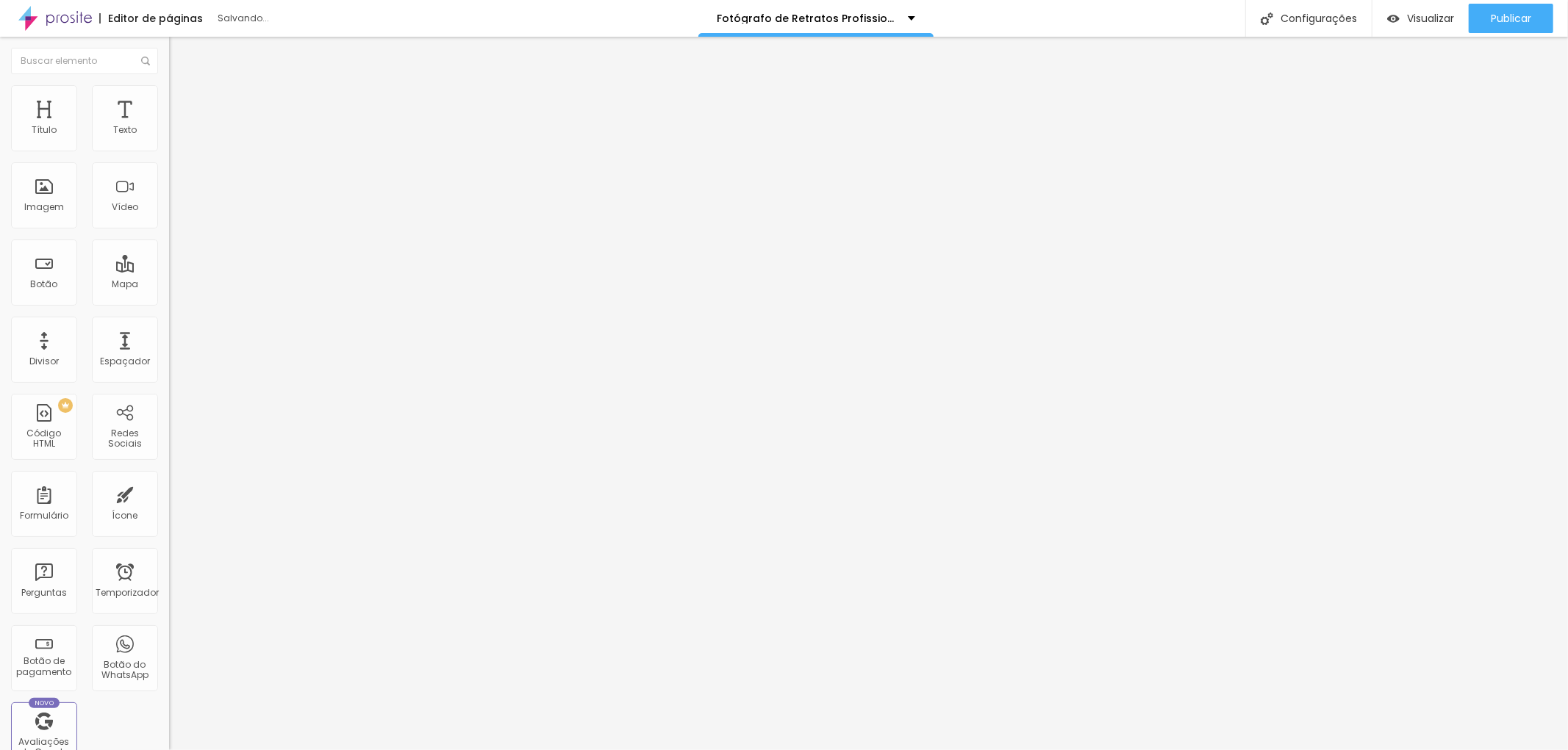
click at [169, 150] on input "range" at bounding box center [217, 145] width 95 height 12
click at [169, 149] on input "text" at bounding box center [257, 140] width 177 height 14
paste input "O fotógrafo Corporativo em SP"
drag, startPoint x: 61, startPoint y: 257, endPoint x: 2, endPoint y: 250, distance: 59.4
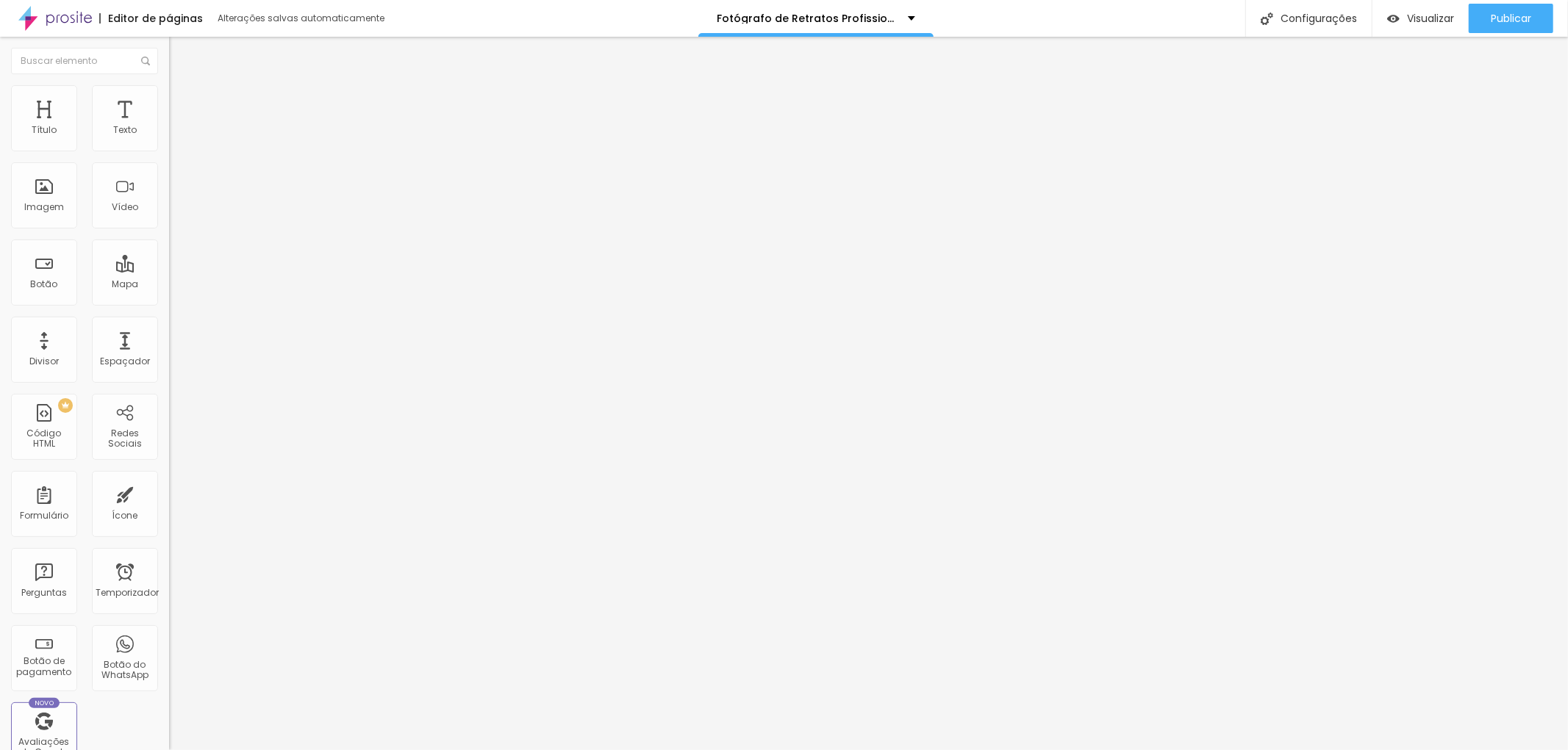
click at [169, 250] on div "Trocar imagem Descrição da imagem (Alt) O fotógrafo Corporativo em SP Alinhamen…" at bounding box center [253, 225] width 169 height 221
click at [169, 149] on input "O fotógrafo Corporativo em SP" at bounding box center [257, 140] width 177 height 14
drag, startPoint x: 151, startPoint y: 259, endPoint x: 159, endPoint y: 257, distance: 8.2
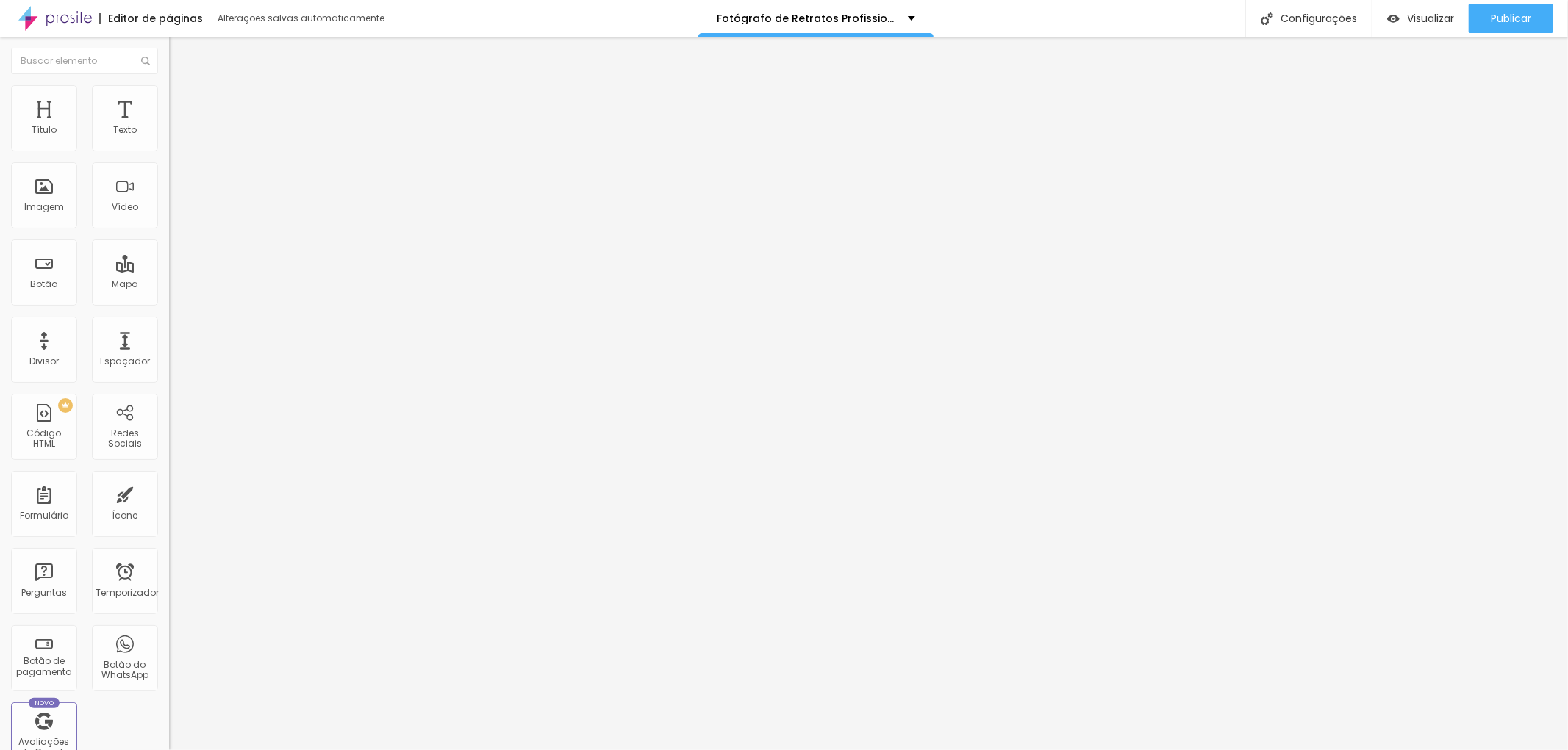
click at [169, 257] on div "Trocar imagem Descrição da imagem (Alt) Jotta fotógrafo Corporativo em SP Alinh…" at bounding box center [253, 225] width 169 height 221
click at [169, 149] on input "Jotta fotógrafo Corporativo em SP" at bounding box center [257, 140] width 177 height 14
type input "Jotta fotógrafo Corporativo na Avenida Paulista"
drag, startPoint x: 11, startPoint y: 677, endPoint x: 104, endPoint y: 664, distance: 93.9
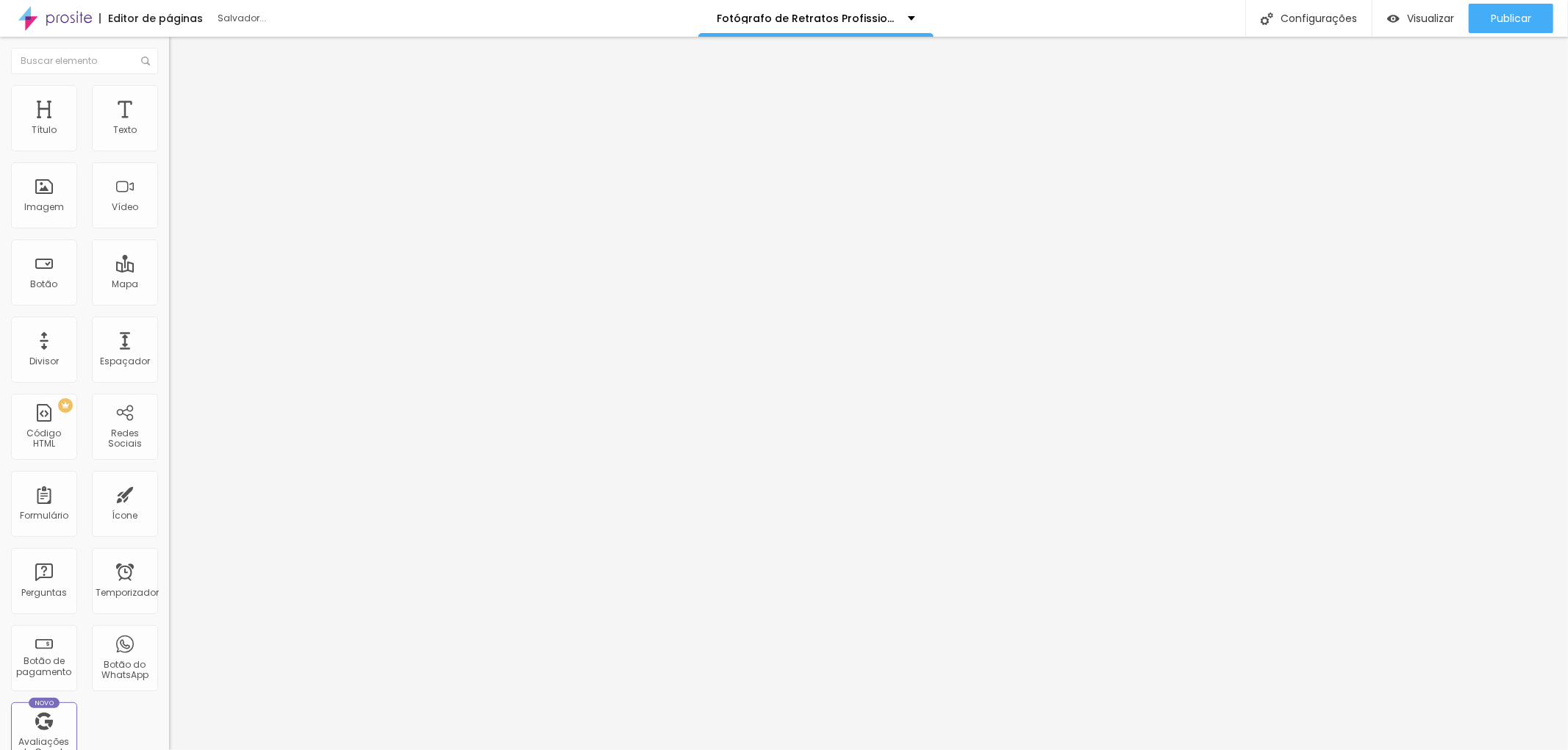
click at [169, 667] on div "Editar nulo Conteúdo Estilo Avançado Trocar imagem Descrição da imagem (Alt) Jo…" at bounding box center [253, 393] width 169 height 713
click at [249, 124] on img at bounding box center [253, 119] width 9 height 9
click at [178, 127] on font "Trocar imagem" at bounding box center [214, 120] width 72 height 13
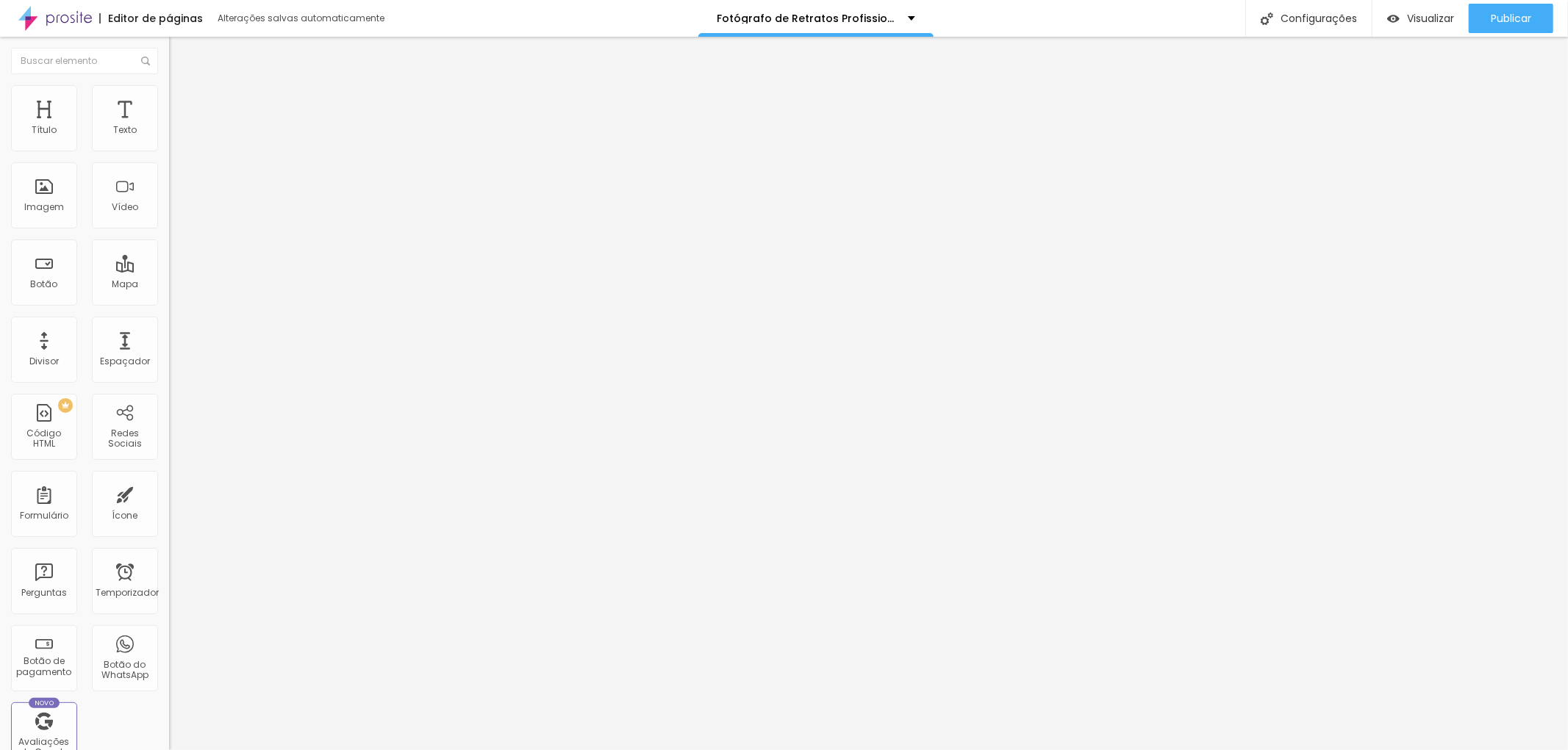
drag, startPoint x: 61, startPoint y: 397, endPoint x: 0, endPoint y: 398, distance: 61.0
click at [169, 336] on div "Trocar imagem Descrição da imagem (Alt) Jotta fotógrafo Corporativo na Avenida …" at bounding box center [253, 225] width 169 height 221
paste input "ttps://www.jottaphotopro.com.br/sobre"
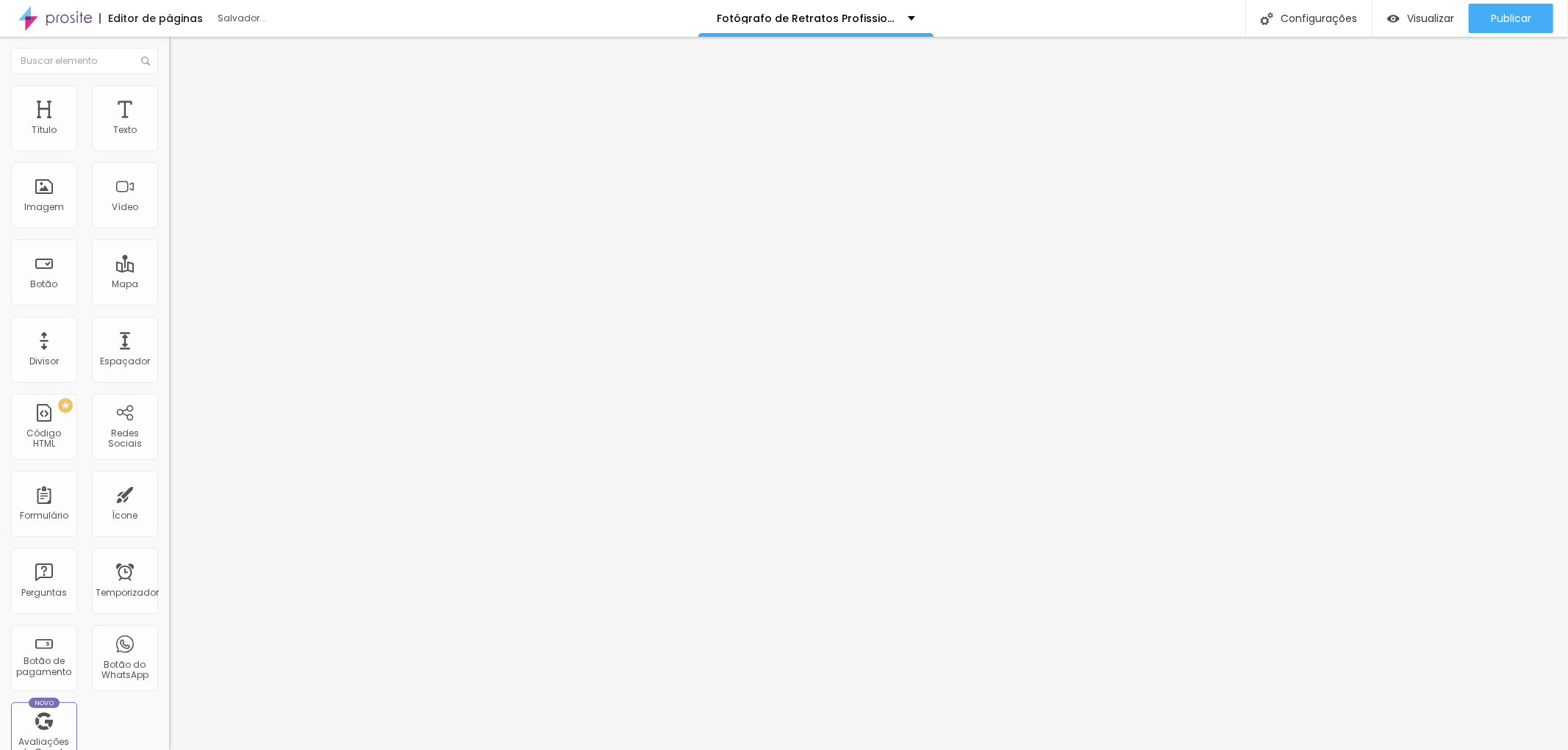
scroll to position [0, 43]
type input "ttps://www.jottaphotopro.com.br/sobre"
click at [1541, 4] on button "Publicar" at bounding box center [1510, 18] width 84 height 29
click at [1509, 20] on font "Publicar" at bounding box center [1511, 17] width 41 height 14
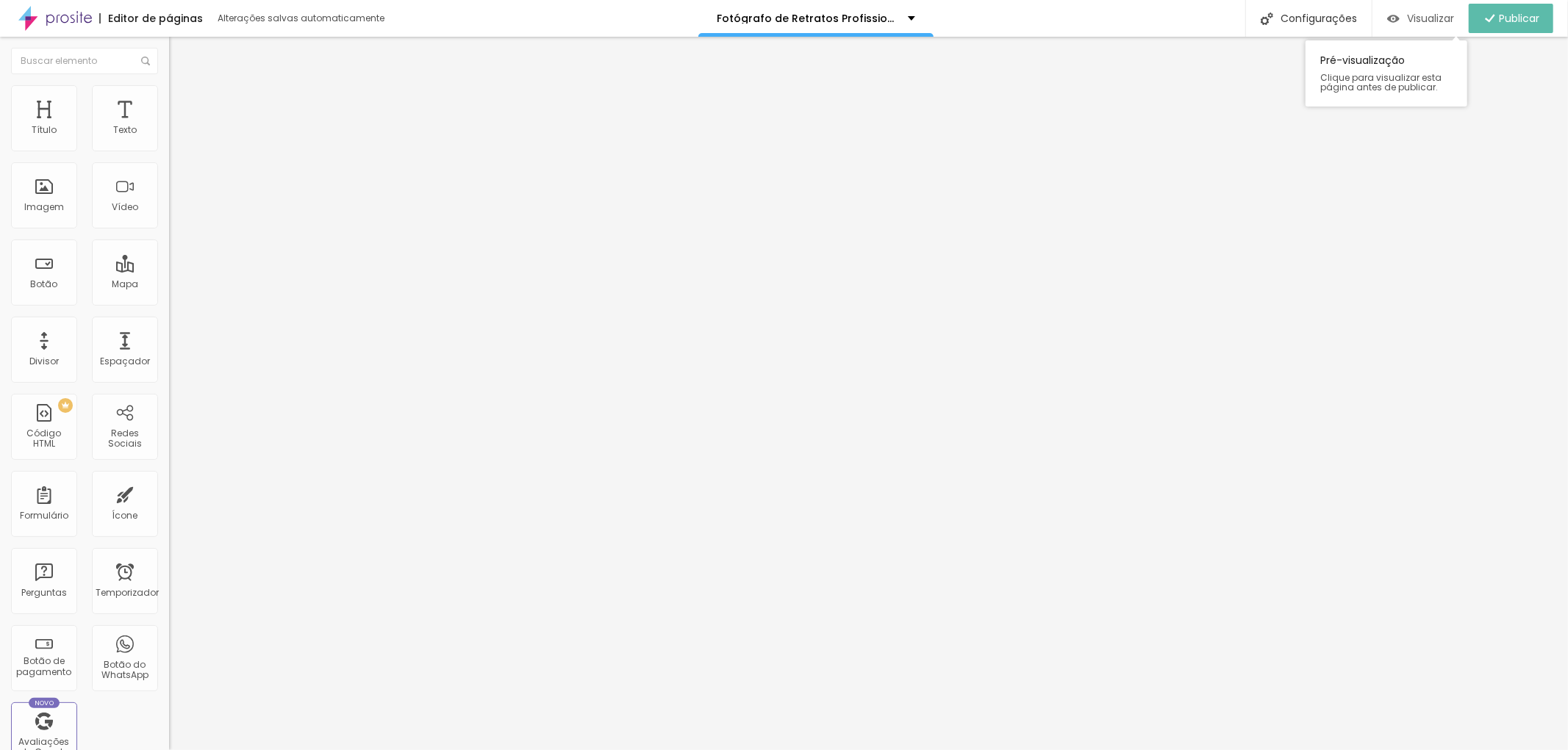
click at [1400, 15] on div "Visualizar" at bounding box center [1420, 18] width 67 height 13
